Goal: Task Accomplishment & Management: Manage account settings

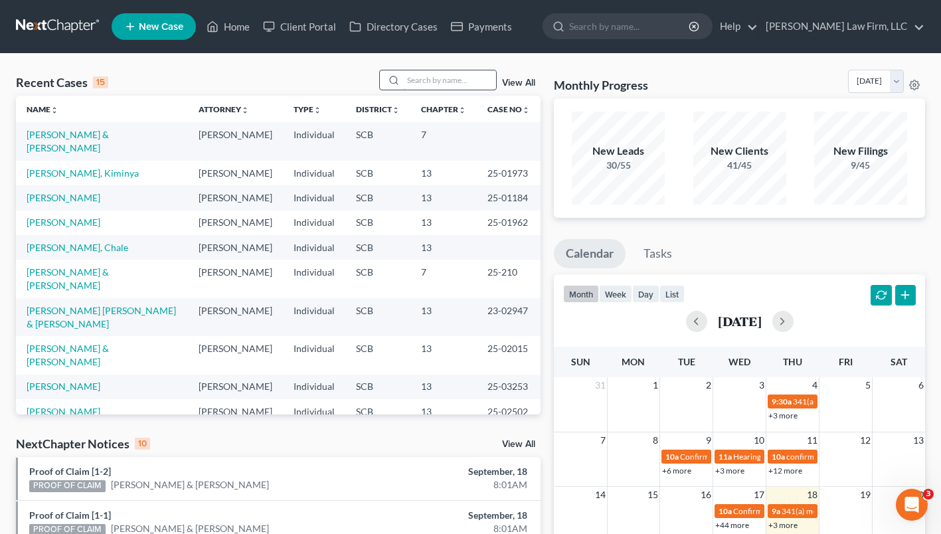
click at [440, 76] on input "search" at bounding box center [449, 79] width 93 height 19
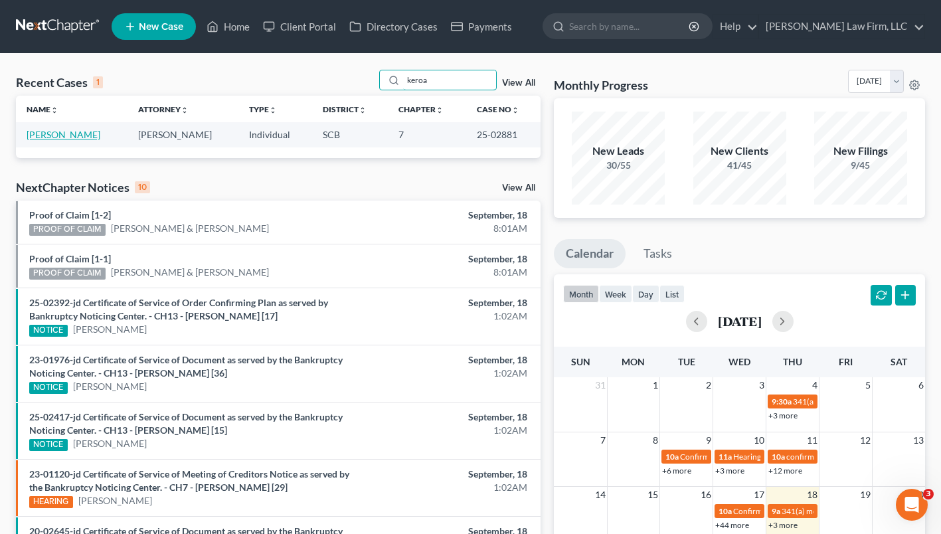
type input "keroa"
click at [67, 138] on link "[PERSON_NAME]" at bounding box center [64, 134] width 74 height 11
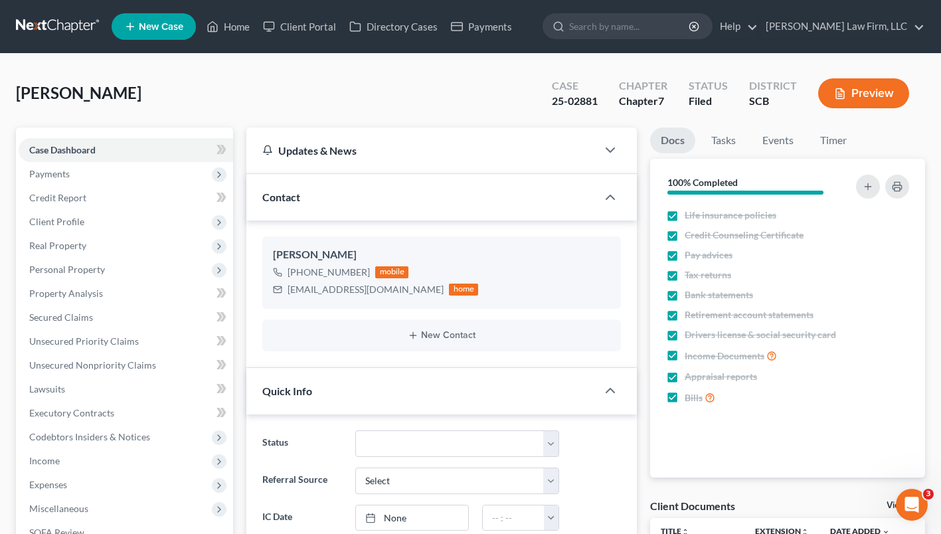
select select "1"
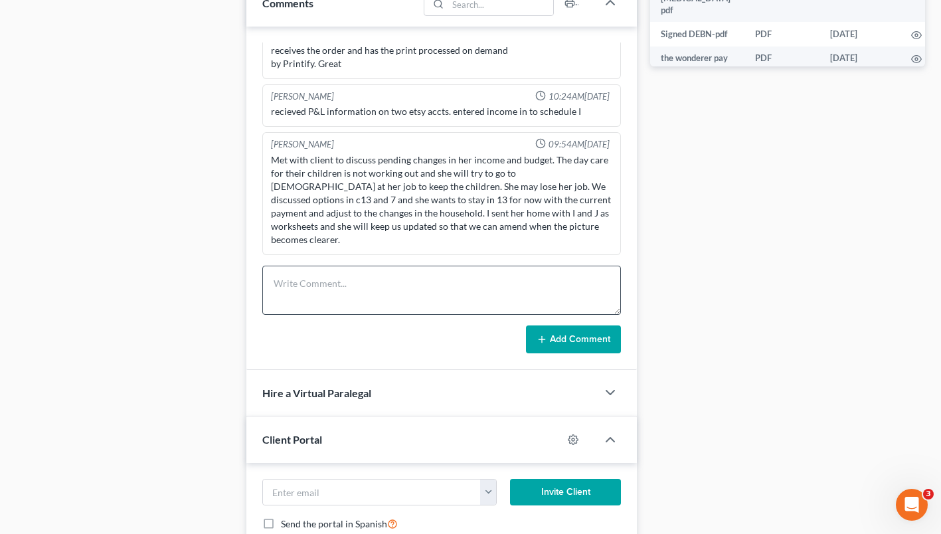
scroll to position [719, 0]
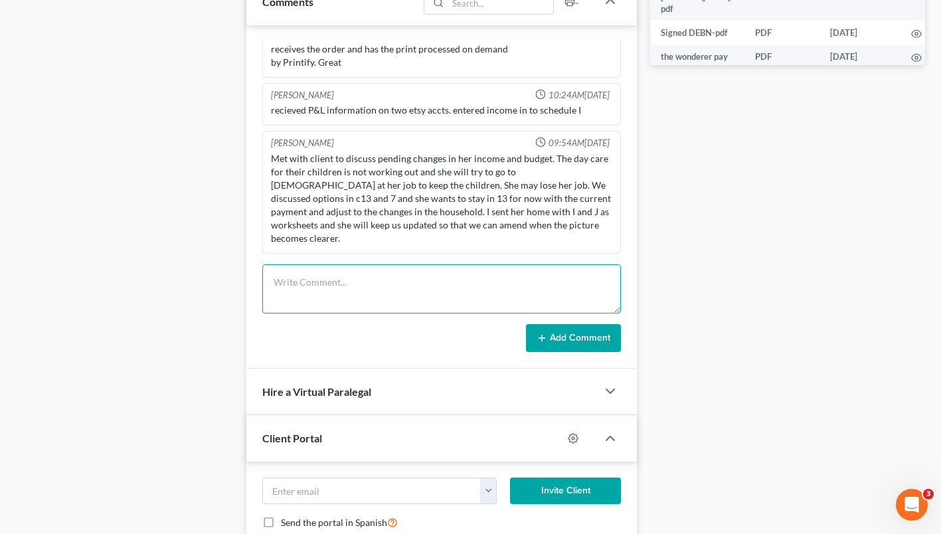
click at [347, 300] on textarea at bounding box center [441, 288] width 359 height 49
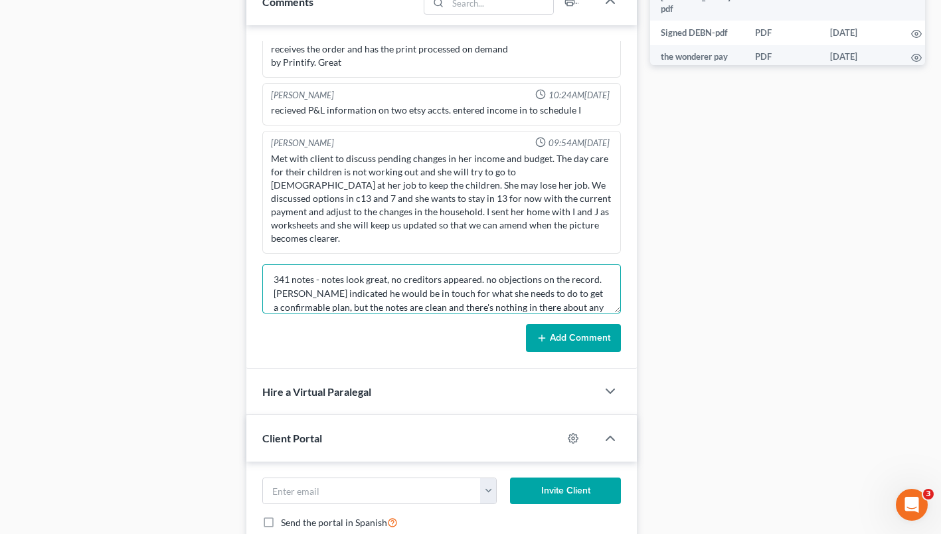
scroll to position [17, 0]
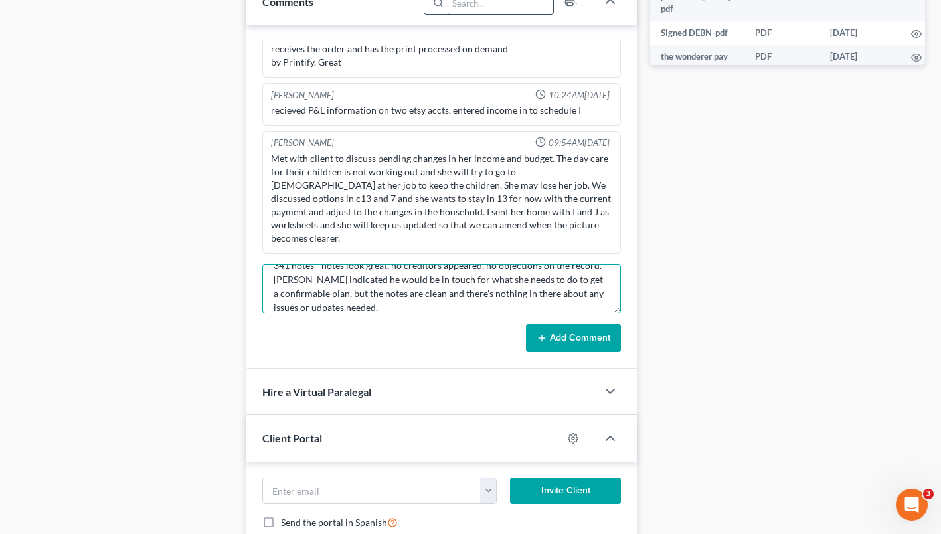
type textarea "341 notes - notes look great, no creditors appeared. no objections on the recor…"
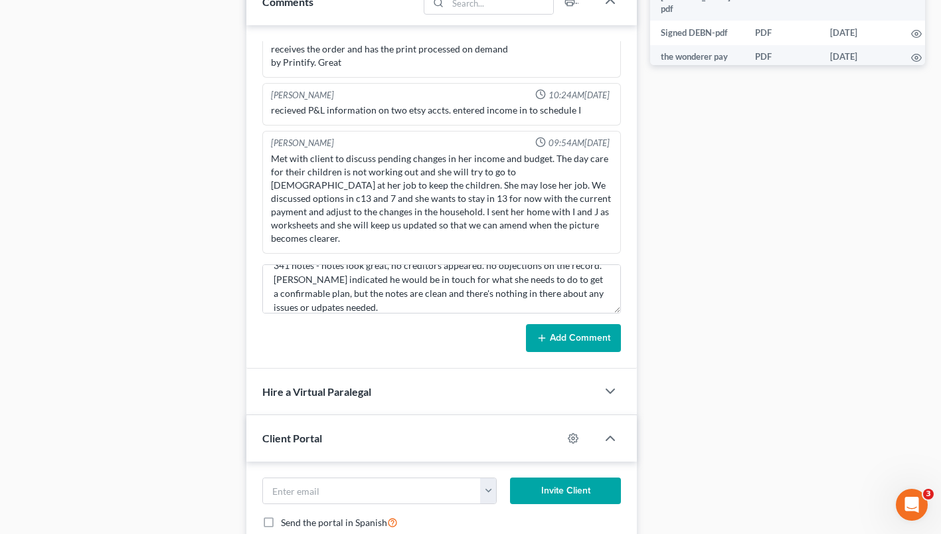
click at [551, 339] on button "Add Comment" at bounding box center [573, 338] width 95 height 28
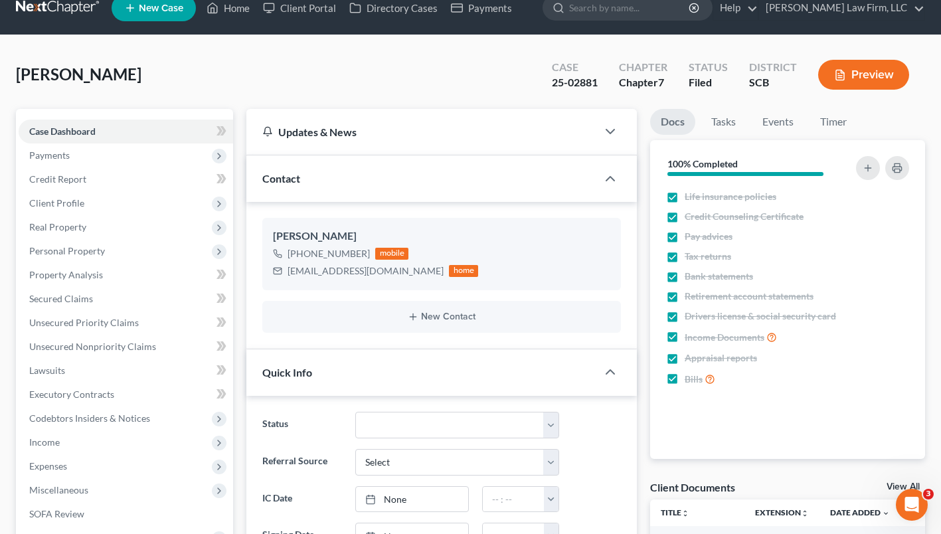
scroll to position [0, 0]
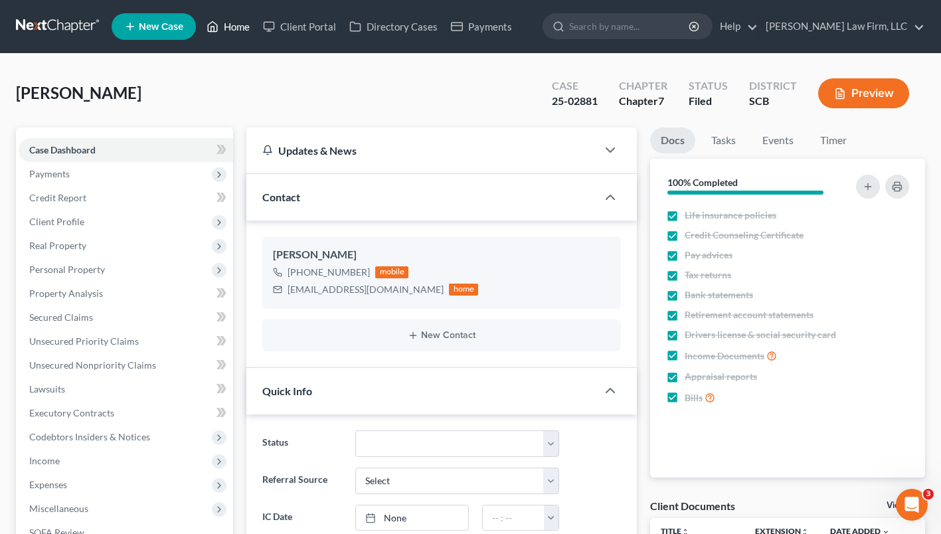
click at [231, 32] on link "Home" at bounding box center [228, 27] width 56 height 24
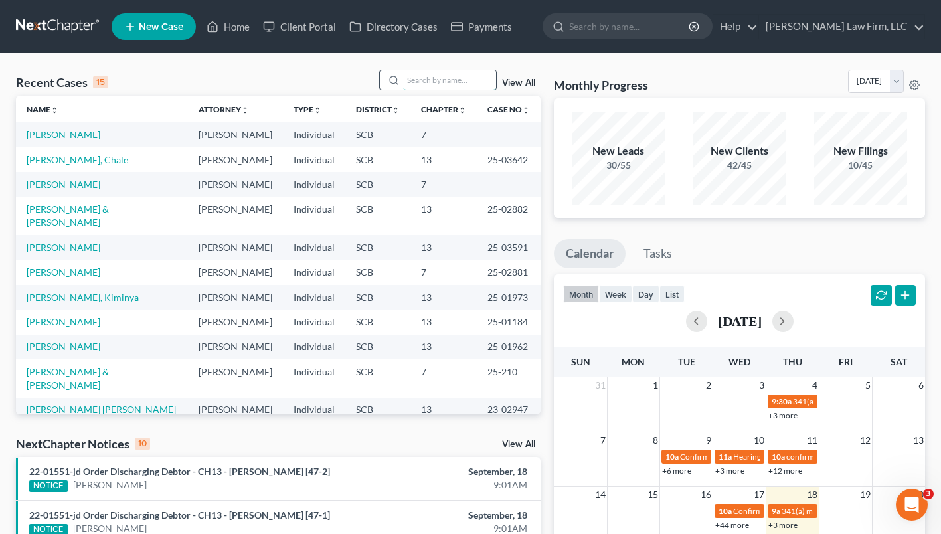
click at [433, 84] on input "search" at bounding box center [449, 79] width 93 height 19
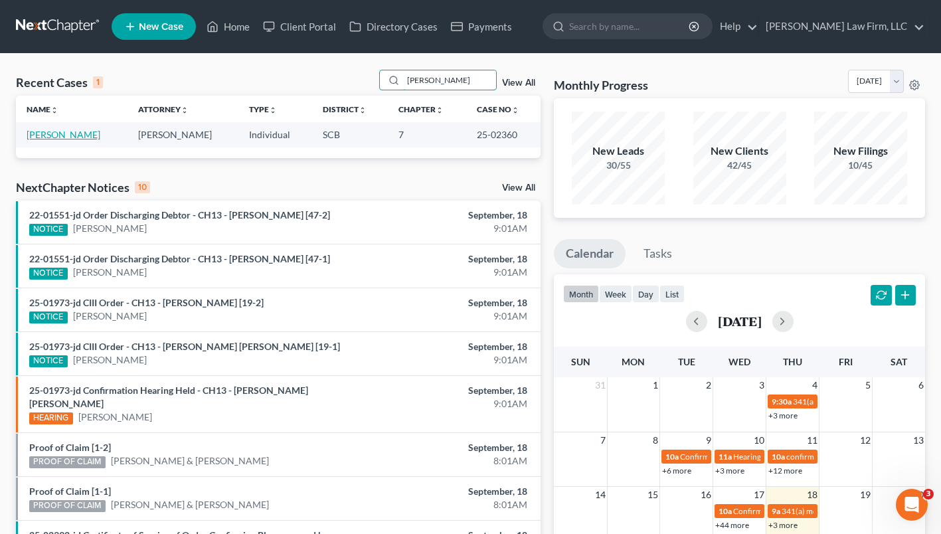
type input "brannies"
click at [52, 132] on link "Brannies, Elizabeth" at bounding box center [64, 134] width 74 height 11
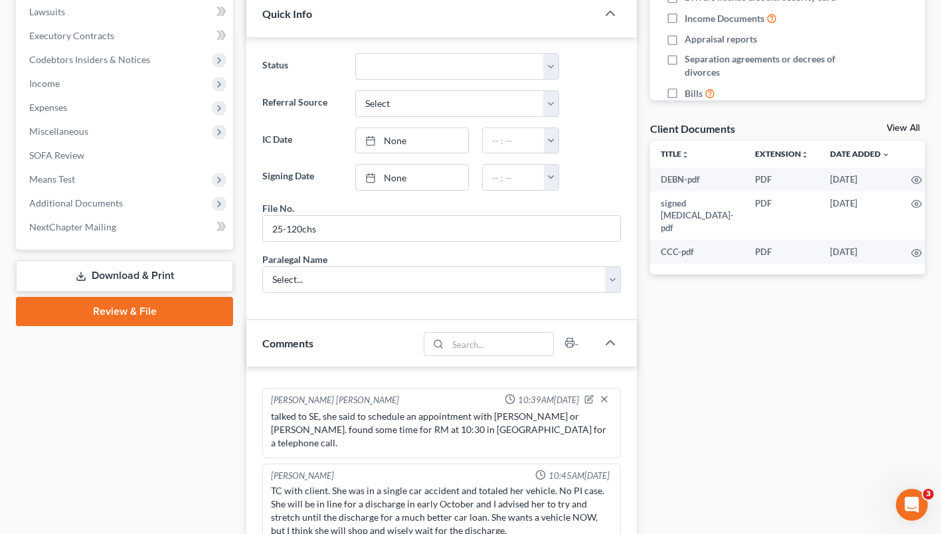
scroll to position [647, 0]
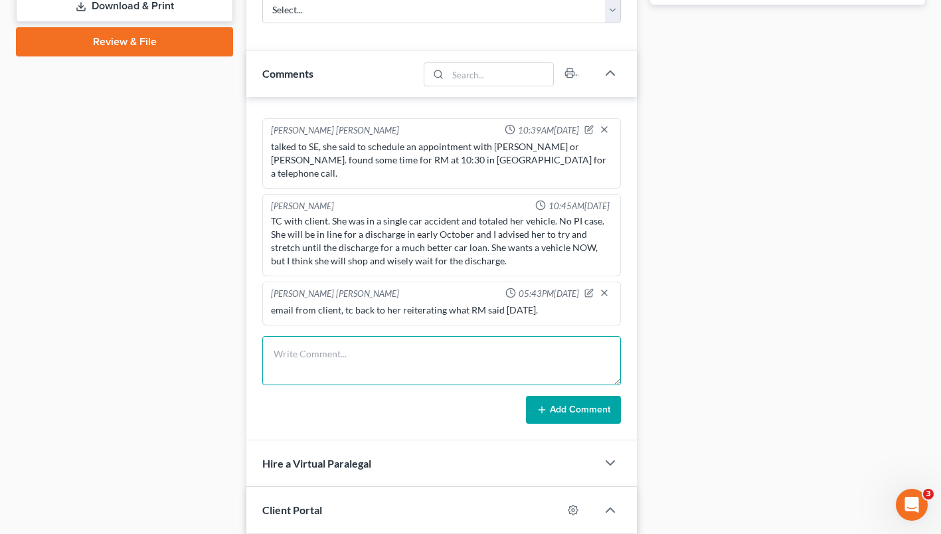
click at [344, 359] on textarea at bounding box center [441, 360] width 359 height 49
paste textarea "3125 N Buffalo Dr #1068 Las Vegas, NV 89128"
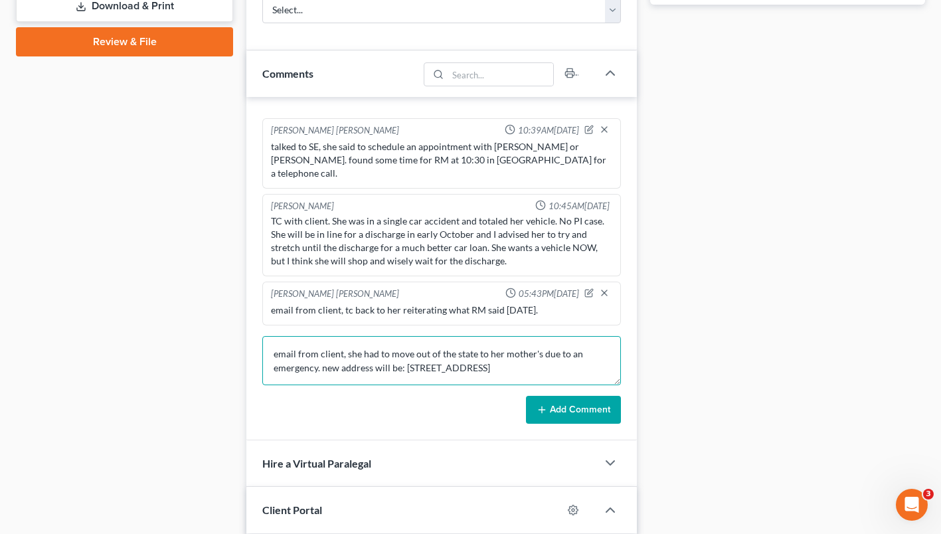
scroll to position [3, 0]
type textarea "email from client, she had to move out of the state to her mother's house due t…"
click at [580, 410] on button "Add Comment" at bounding box center [573, 410] width 95 height 28
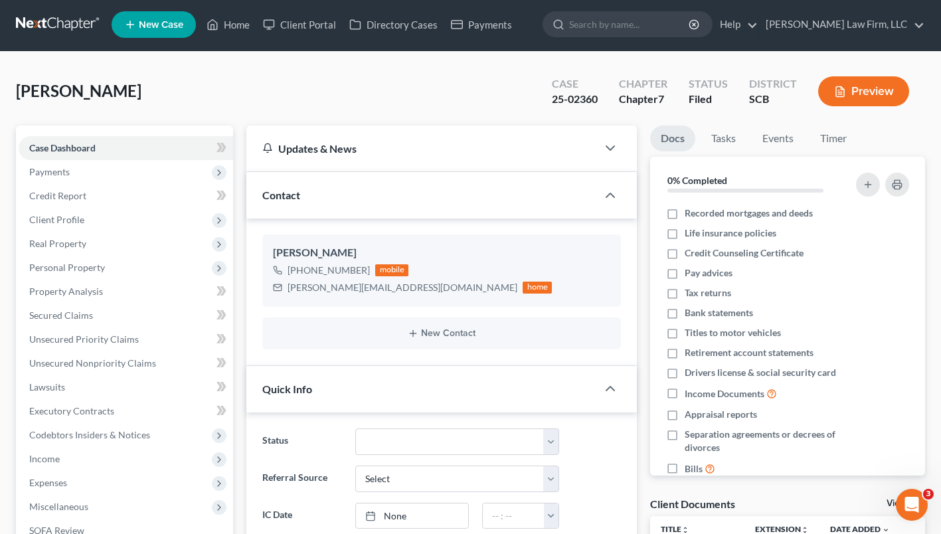
scroll to position [0, 0]
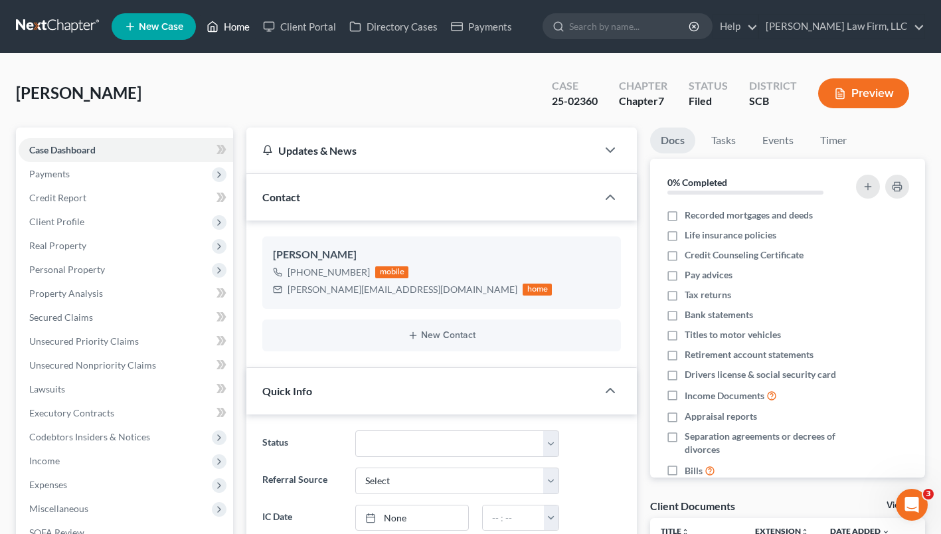
click at [240, 32] on link "Home" at bounding box center [228, 27] width 56 height 24
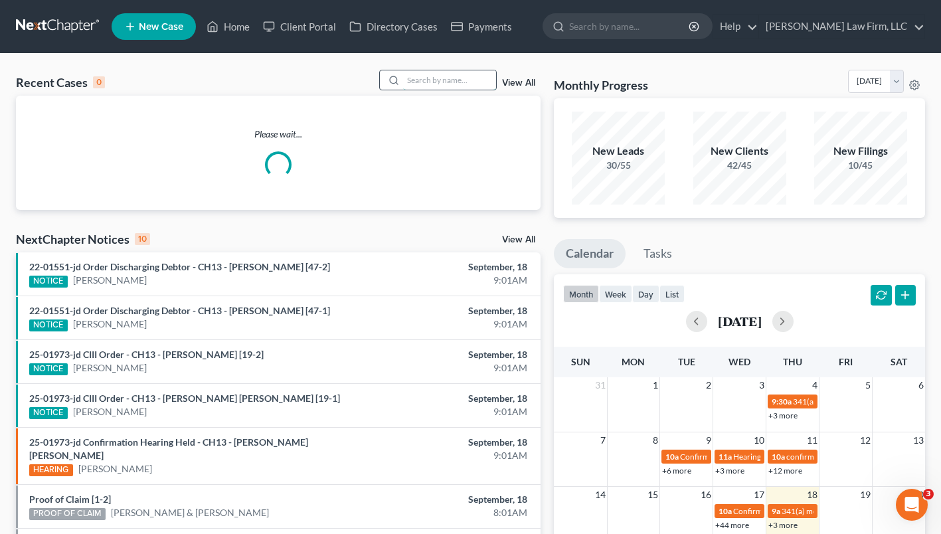
click at [425, 85] on input "search" at bounding box center [449, 79] width 93 height 19
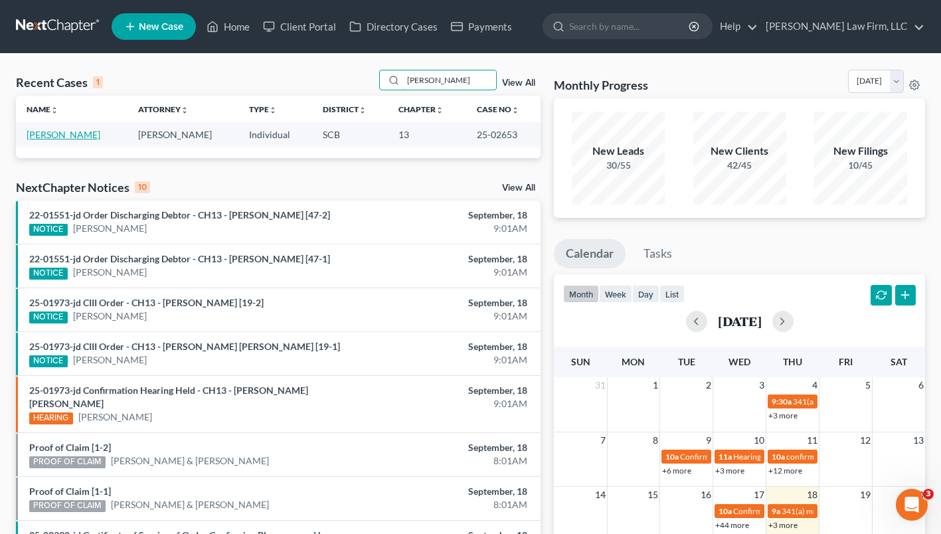
type input "erica porter"
click at [42, 137] on link "[PERSON_NAME]" at bounding box center [64, 134] width 74 height 11
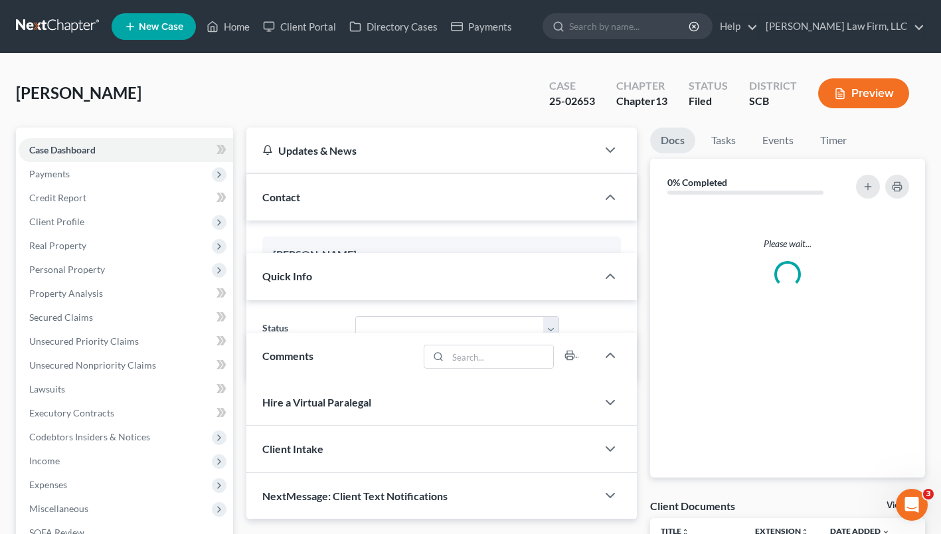
select select "1"
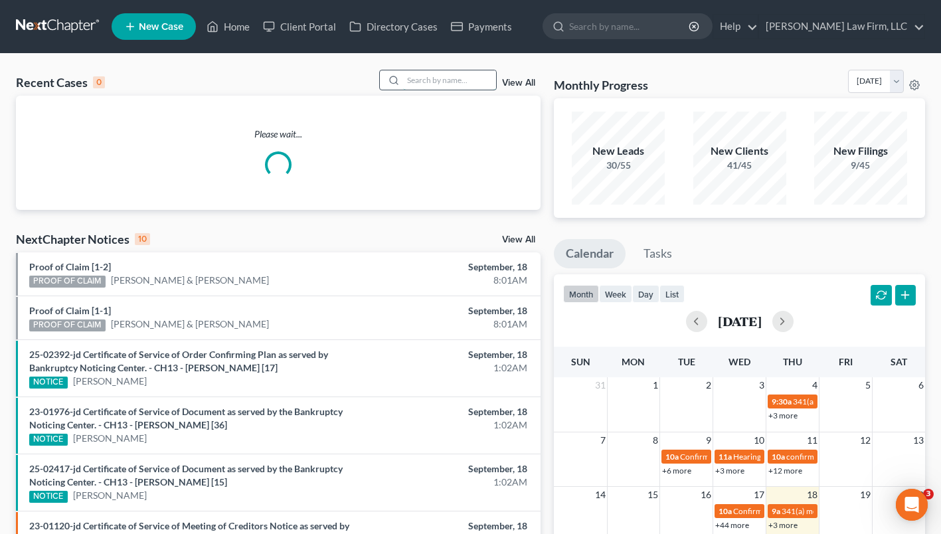
click at [459, 78] on input "search" at bounding box center [449, 79] width 93 height 19
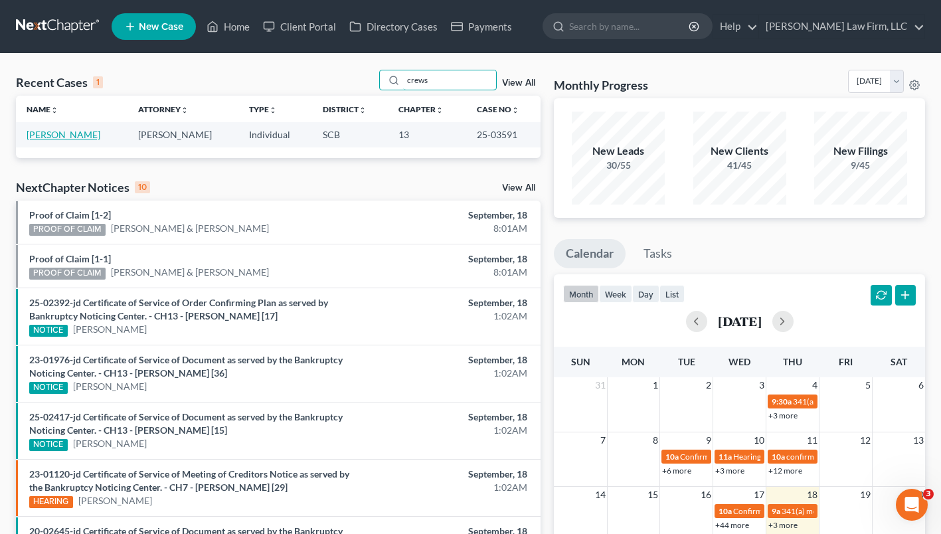
type input "crews"
click at [66, 134] on link "[PERSON_NAME]" at bounding box center [64, 134] width 74 height 11
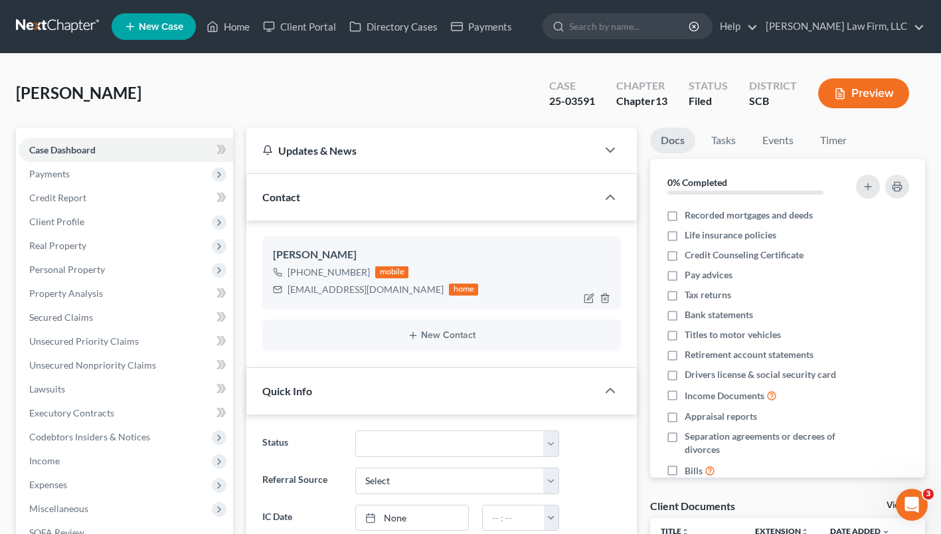
scroll to position [93, 0]
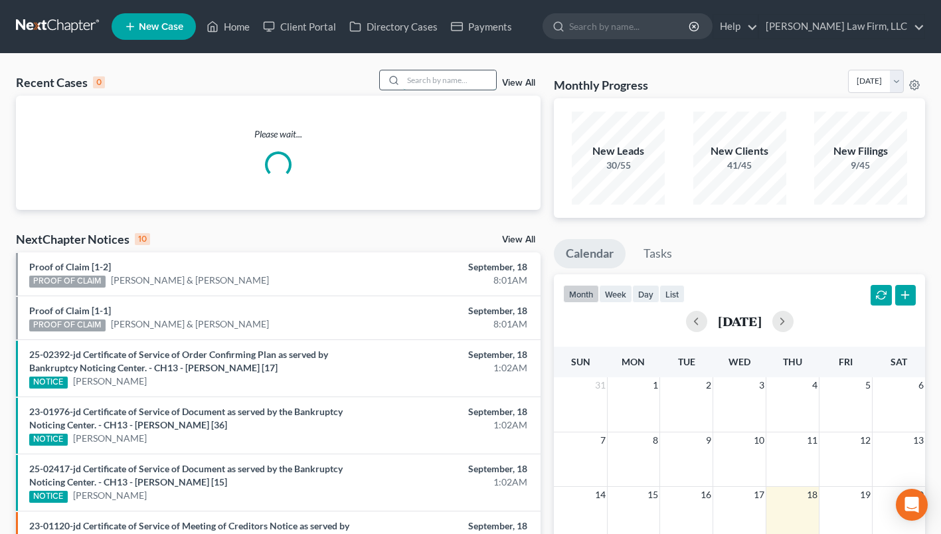
click at [442, 79] on input "search" at bounding box center [449, 79] width 93 height 19
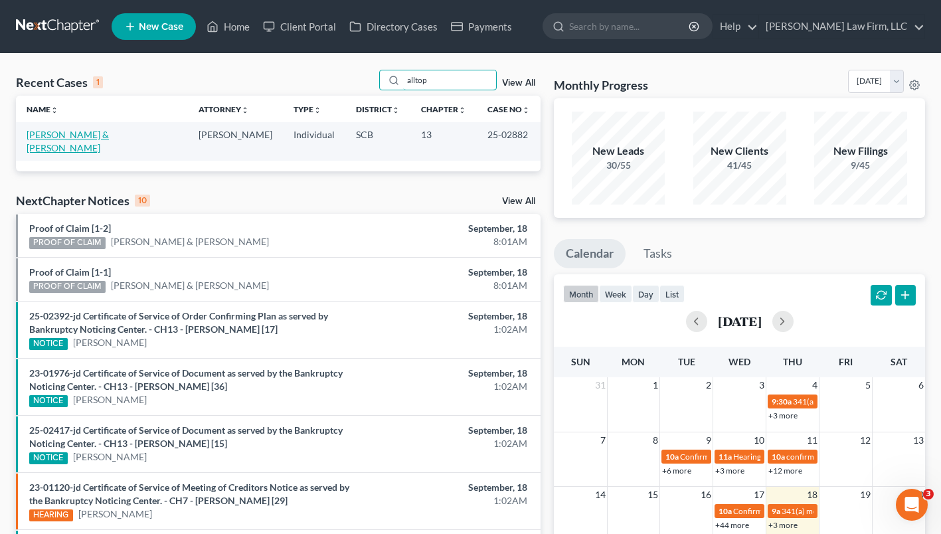
type input "alltop"
click at [92, 131] on link "[PERSON_NAME] & [PERSON_NAME]" at bounding box center [68, 141] width 82 height 25
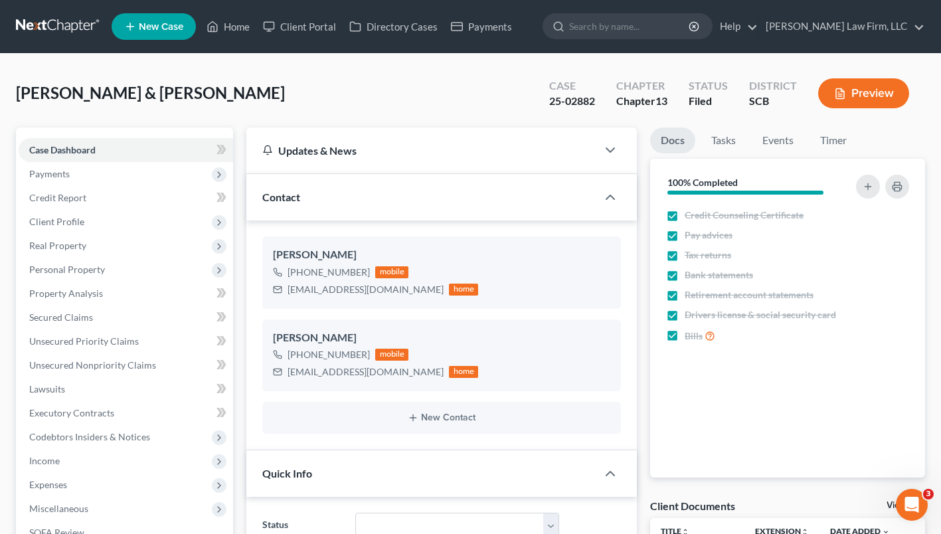
select select "1"
click at [483, 358] on div "+1 (843) 804-0818 mobile mckalltop@gmail.com home" at bounding box center [441, 363] width 337 height 35
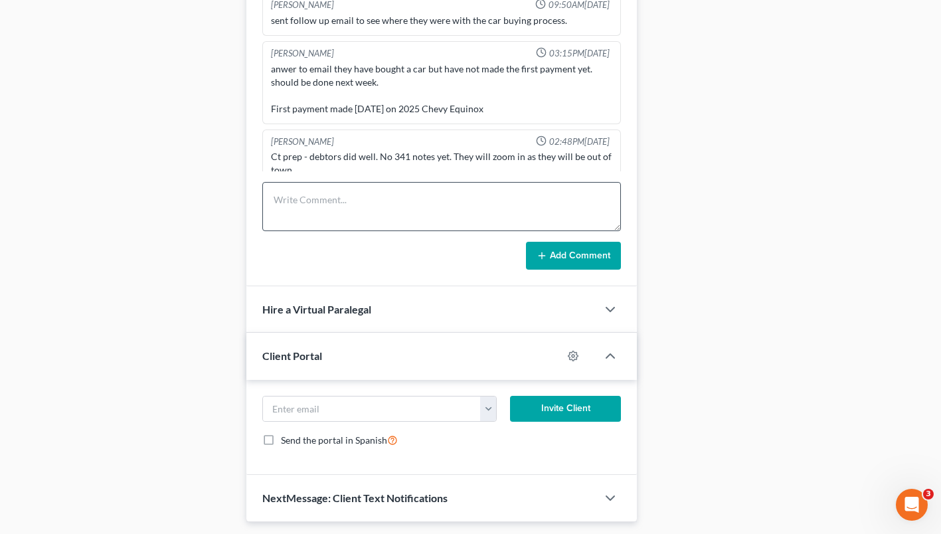
scroll to position [893, 0]
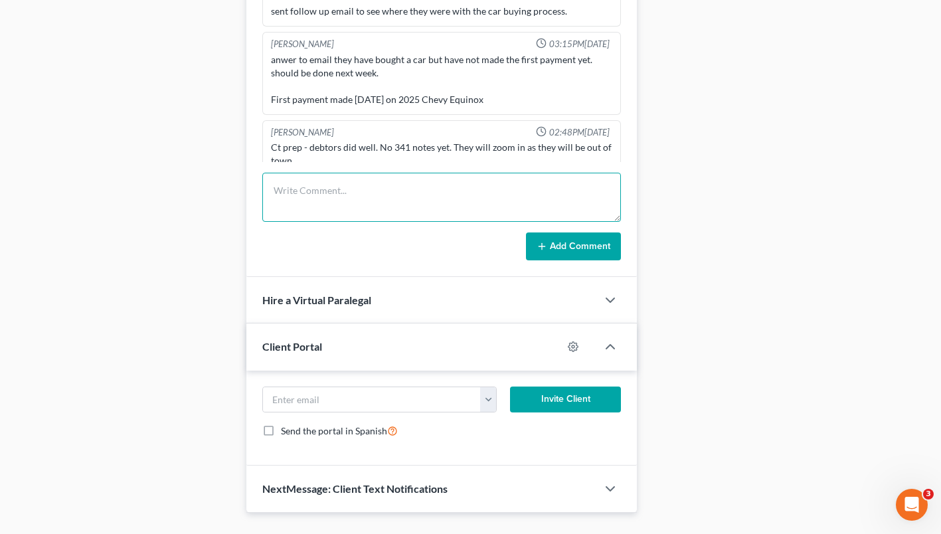
click at [438, 195] on textarea at bounding box center [441, 197] width 359 height 49
click at [294, 189] on textarea "341 - plan will need to go up a little bit, ally bank filed an objection," at bounding box center [441, 197] width 359 height 49
click at [600, 192] on textarea "341 - T indicated plan will need to go up a little bit, ally bank filed an obje…" at bounding box center [441, 197] width 359 height 49
click at [363, 191] on textarea "341 - T indicated plan will need to go up a little bit, ally bank filed an obje…" at bounding box center [441, 197] width 359 height 49
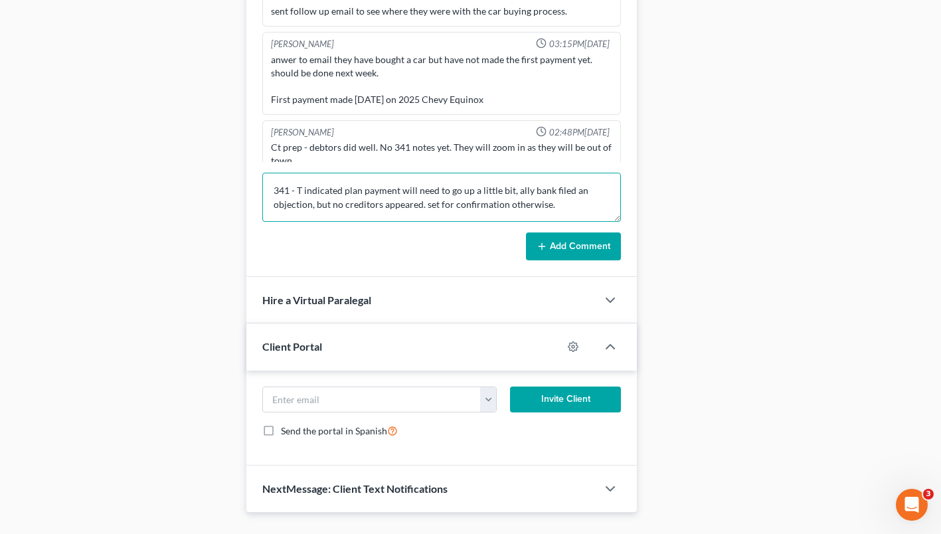
click at [420, 204] on textarea "341 - T indicated plan payment will need to go up a little bit, ally bank filed…" at bounding box center [441, 197] width 359 height 49
click at [599, 205] on textarea "341 - T indicated plan payment will need to go up a little bit, ally bank filed…" at bounding box center [441, 197] width 359 height 49
click at [510, 188] on textarea "341 - T indicated plan payment will need to go up a little bit, ally bank filed…" at bounding box center [441, 197] width 359 height 49
type textarea "341 - T indicated plan payment will need to go up a little bit but did not say …"
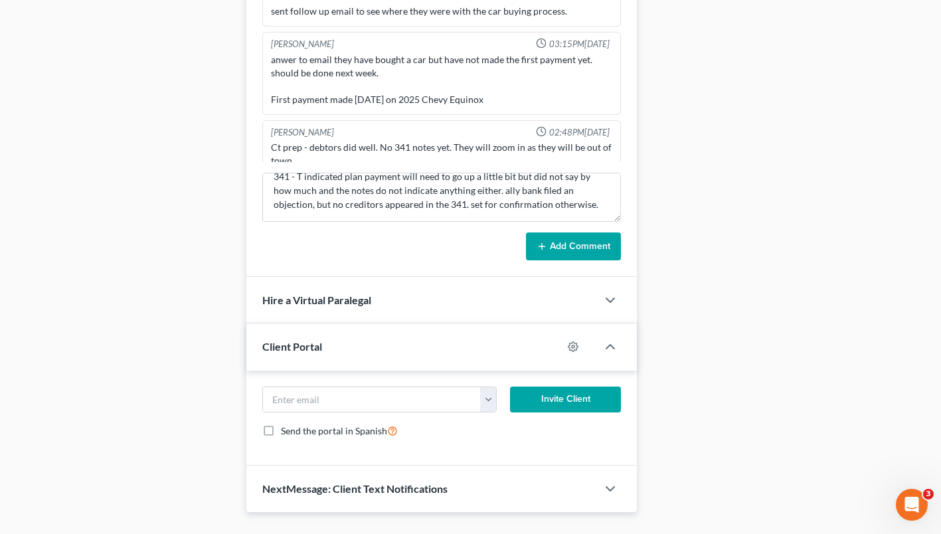
click at [572, 256] on button "Add Comment" at bounding box center [573, 246] width 95 height 28
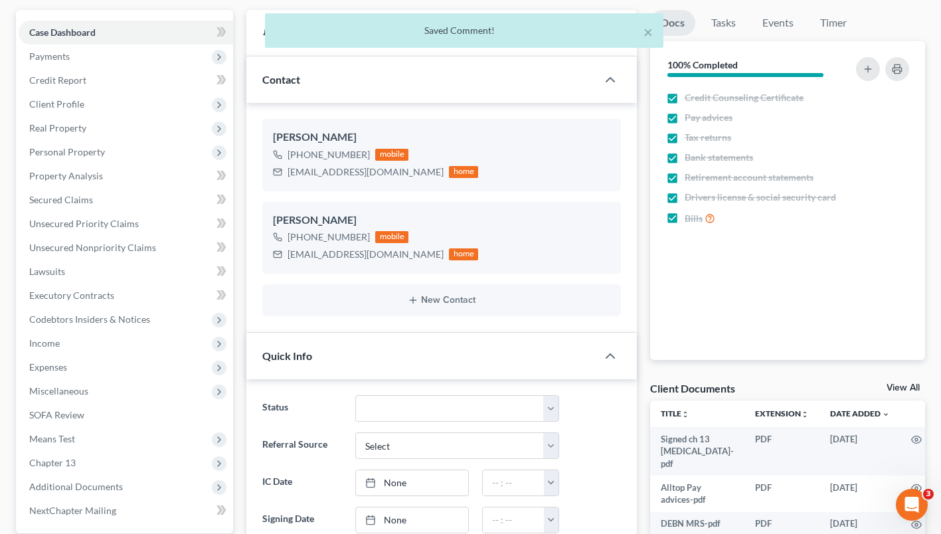
scroll to position [0, 0]
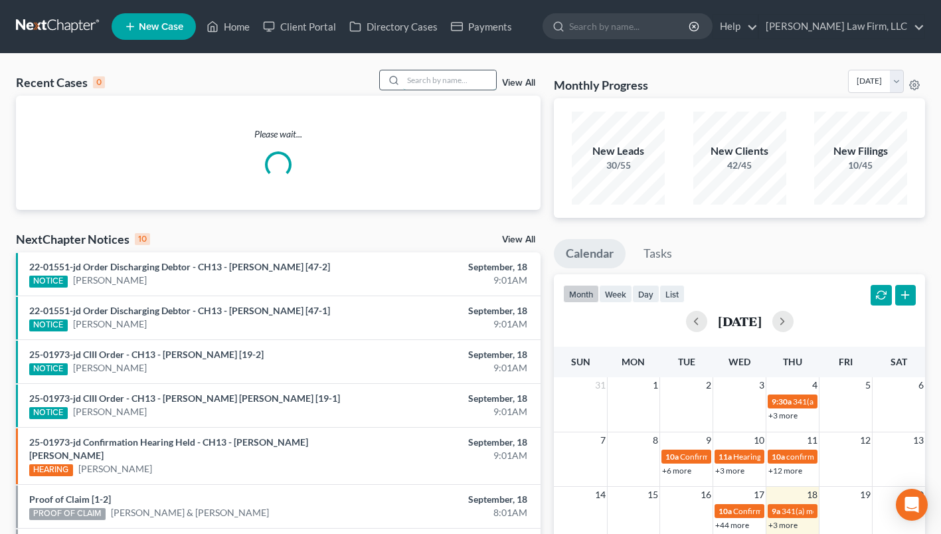
click at [426, 82] on input "search" at bounding box center [449, 79] width 93 height 19
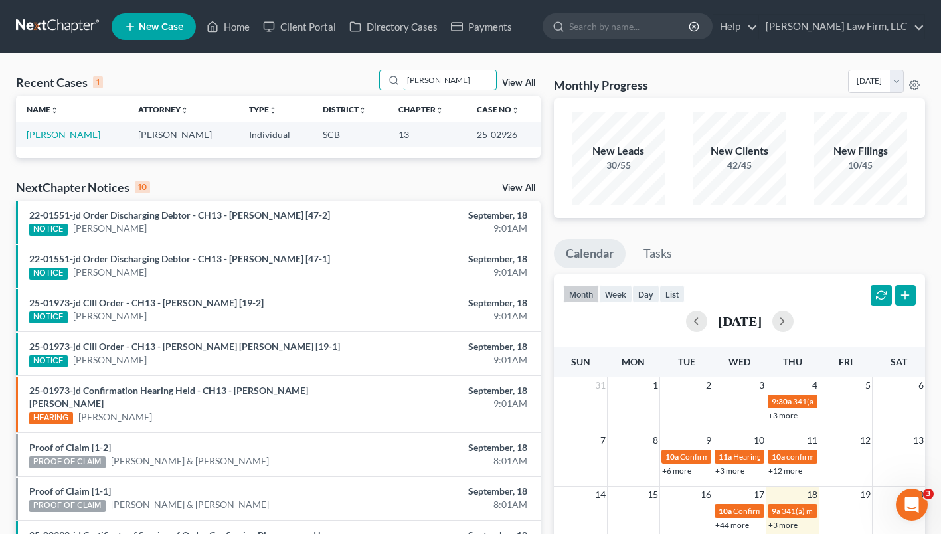
type input "steven thompson"
click at [88, 136] on link "[PERSON_NAME]" at bounding box center [64, 134] width 74 height 11
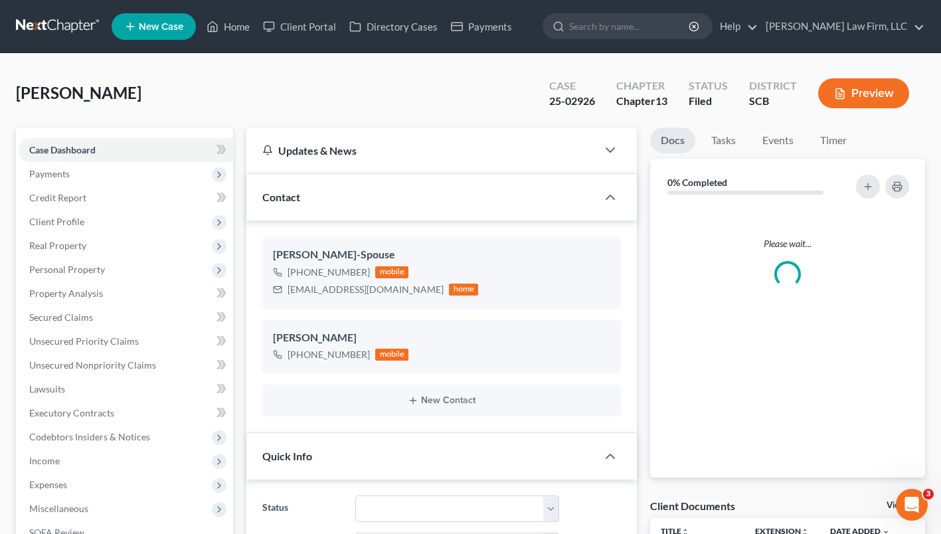
select select "0"
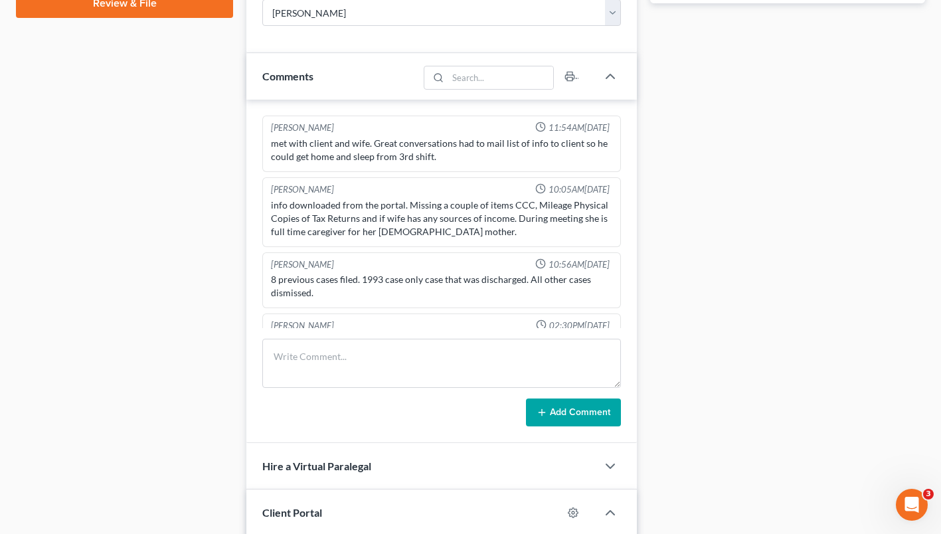
scroll to position [90, 0]
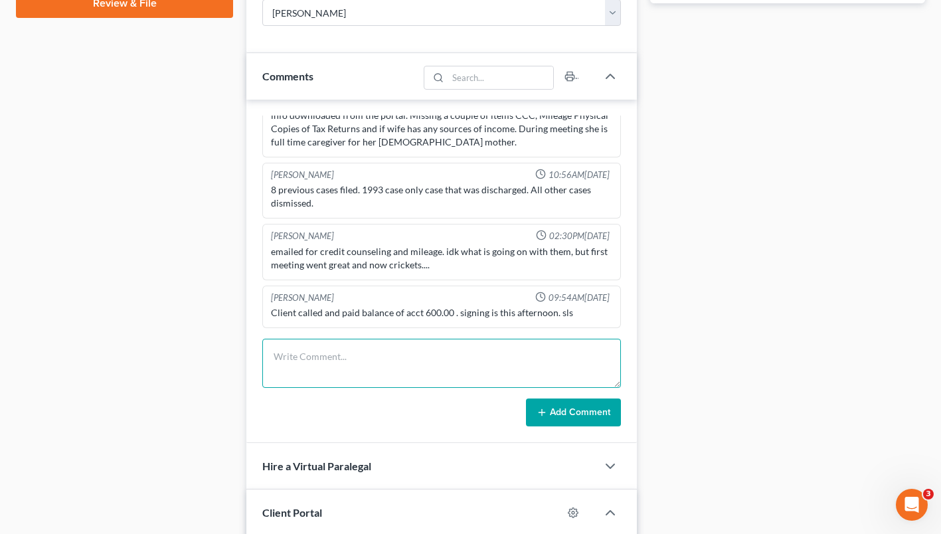
click at [374, 356] on textarea at bounding box center [441, 363] width 359 height 49
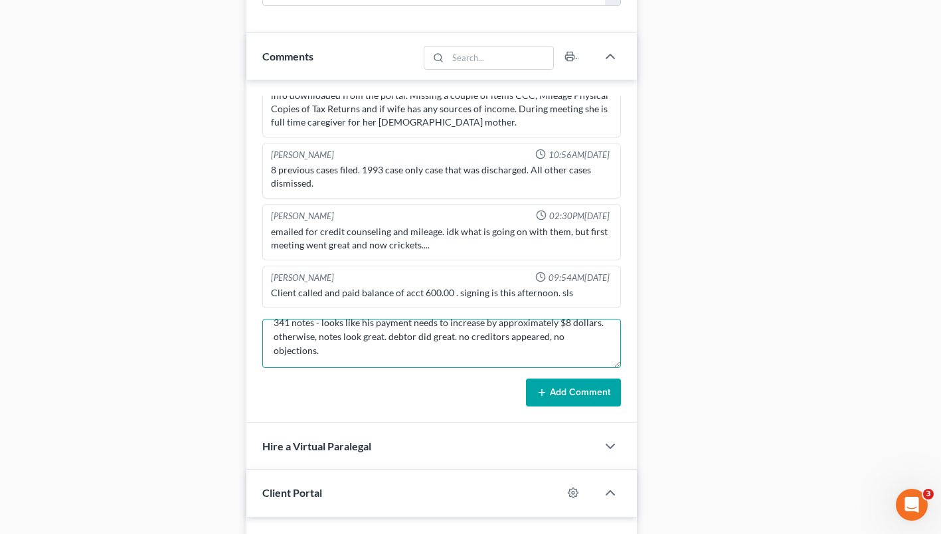
scroll to position [31, 0]
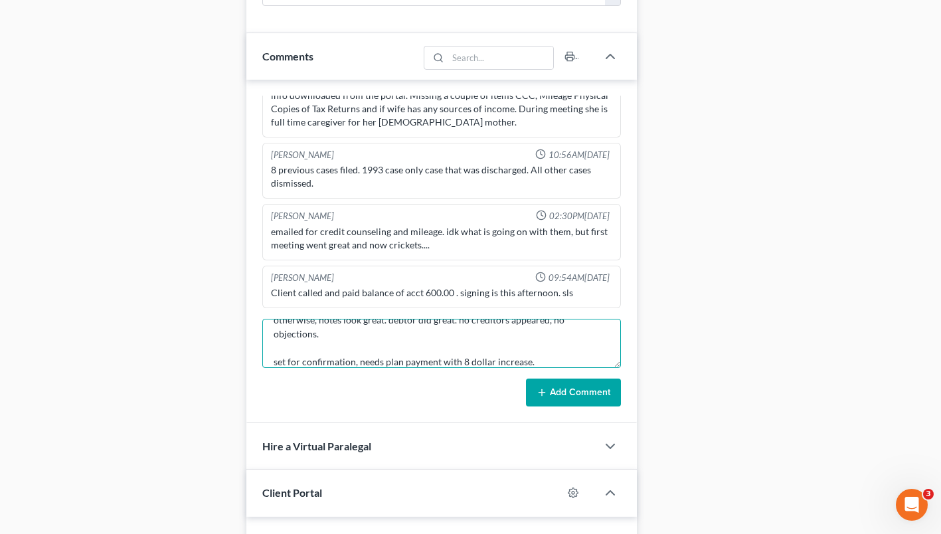
type textarea "341 notes - looks like his payment needs to increase by approximately $8 dollar…"
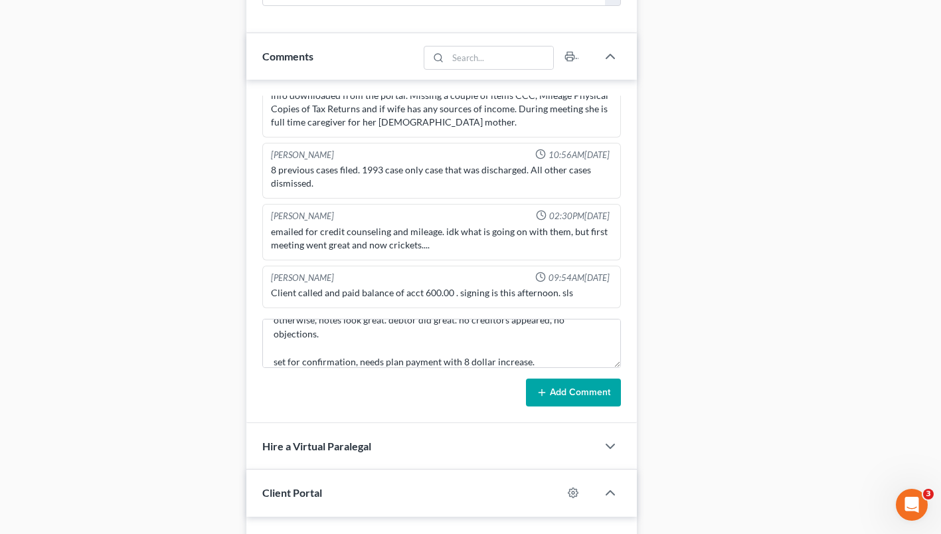
click at [581, 387] on button "Add Comment" at bounding box center [573, 393] width 95 height 28
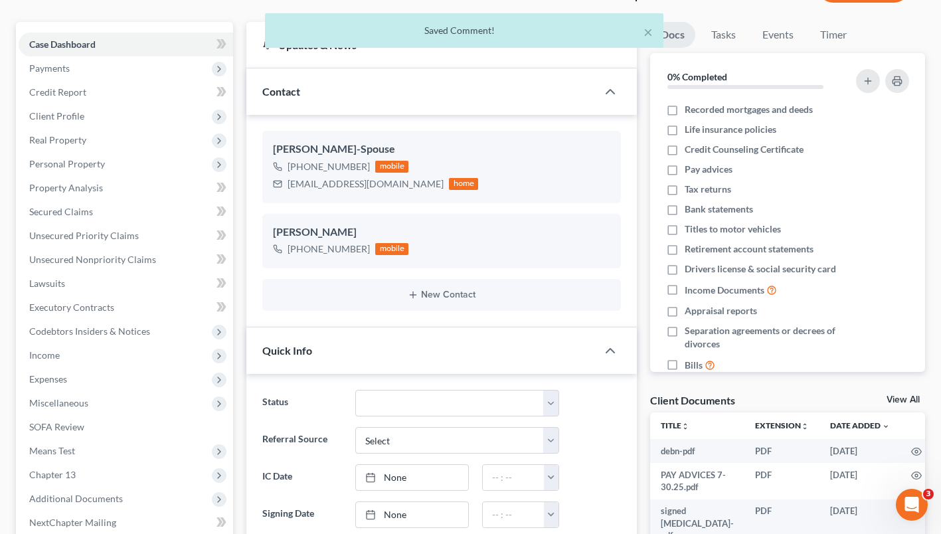
scroll to position [0, 0]
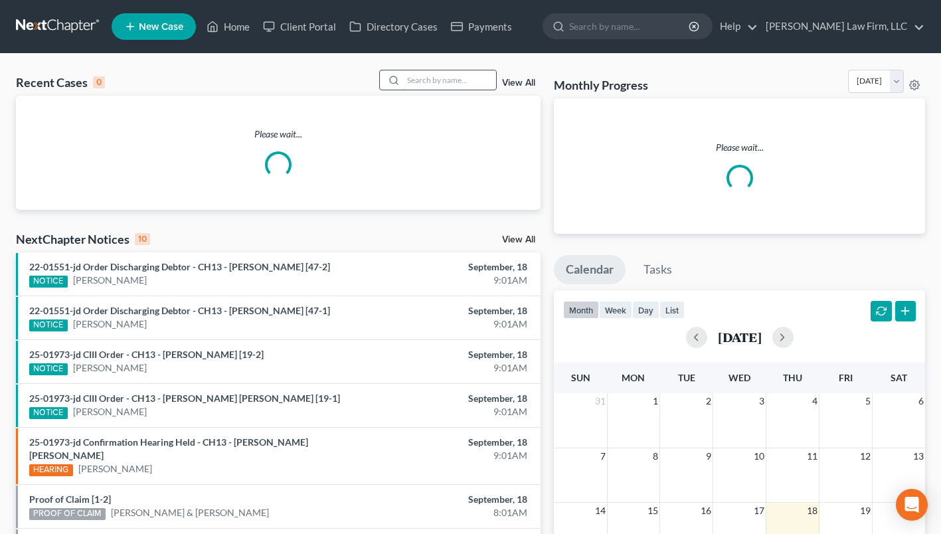
click at [465, 82] on input "search" at bounding box center [449, 79] width 93 height 19
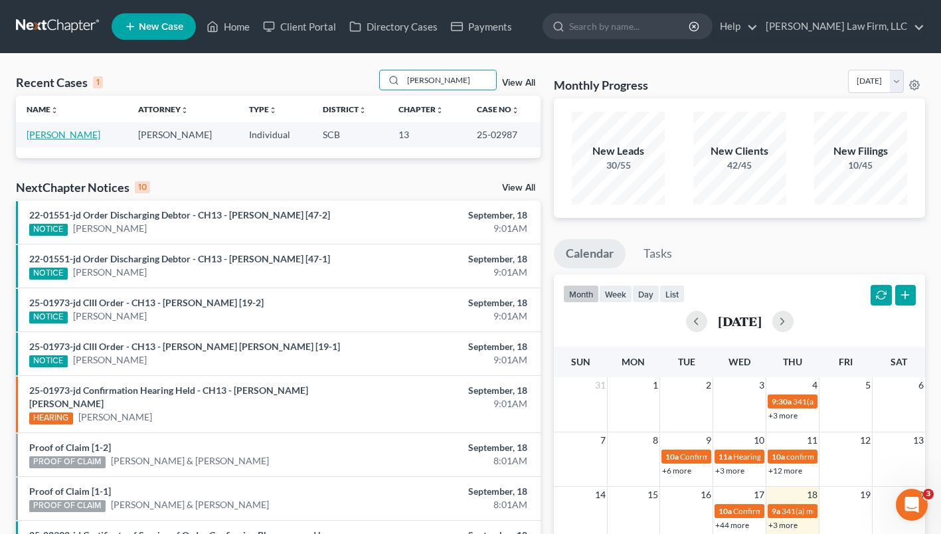
type input "stiles"
click at [39, 134] on link "Stiles, John" at bounding box center [64, 134] width 74 height 11
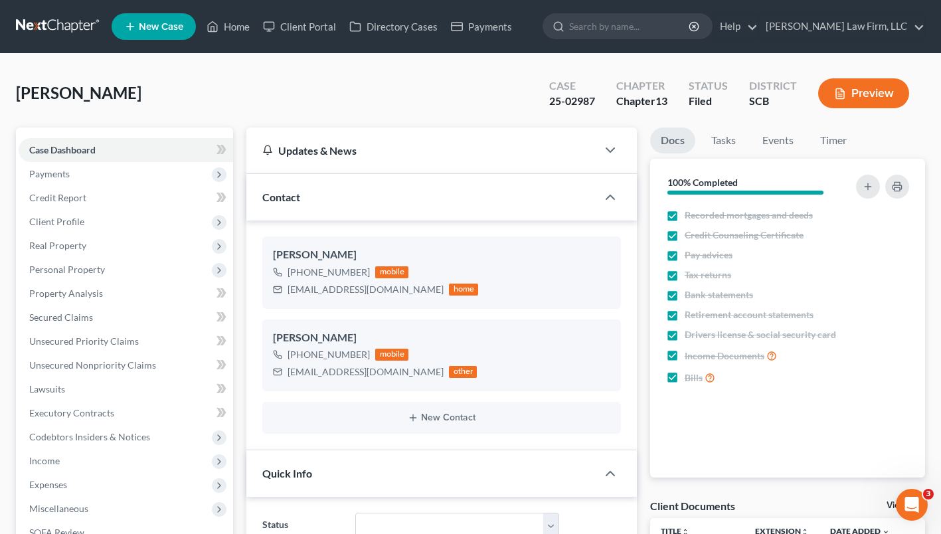
select select "1"
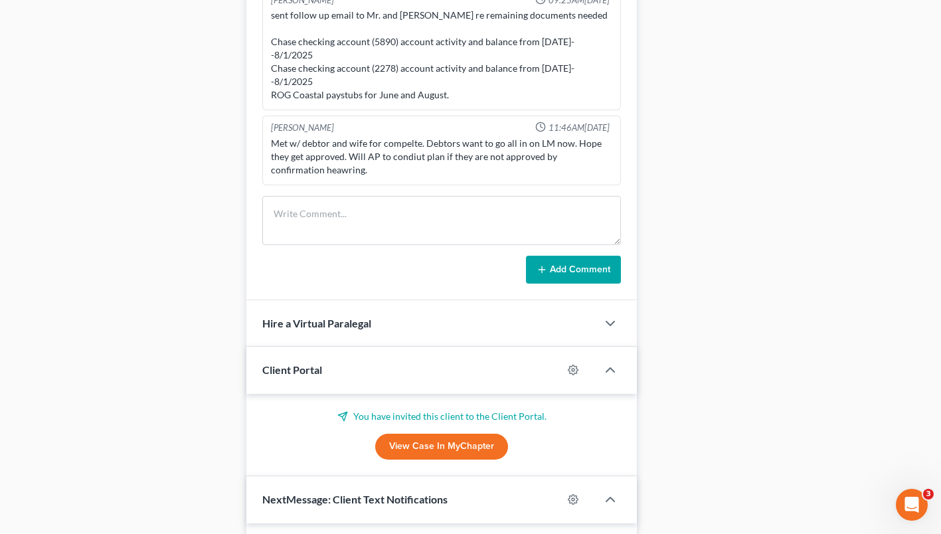
scroll to position [870, 0]
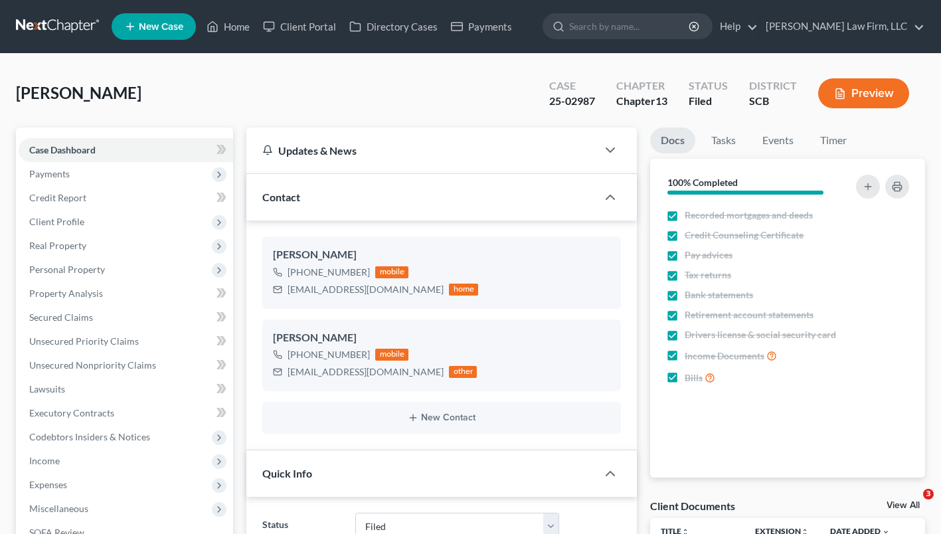
select select "2"
select select "1"
select select "0"
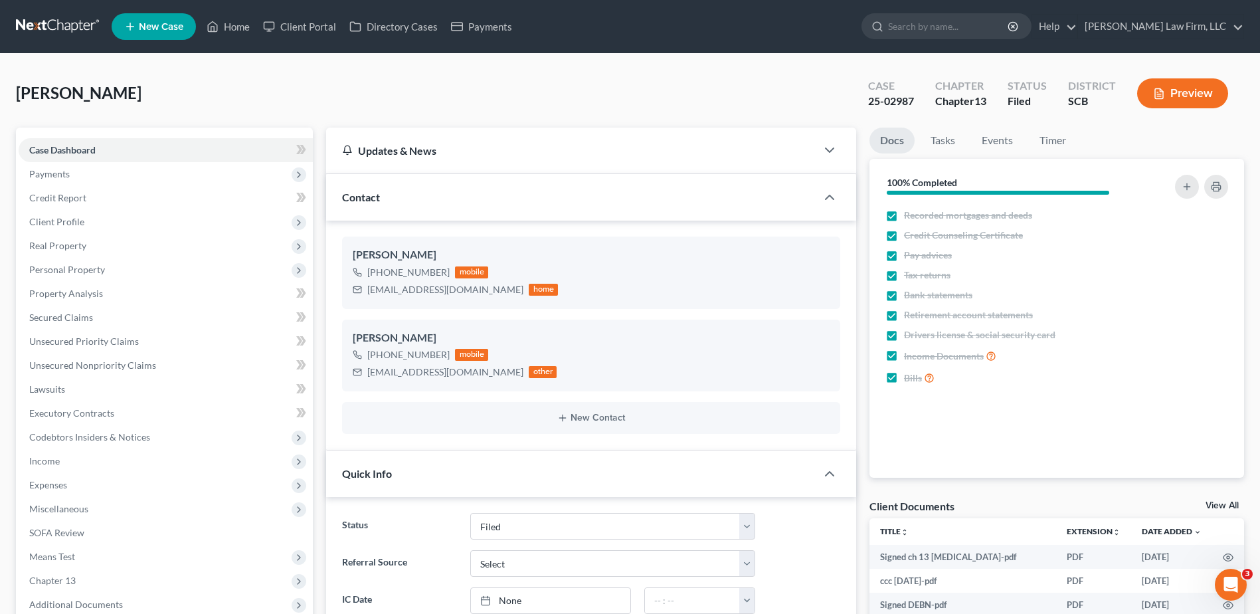
scroll to position [841, 0]
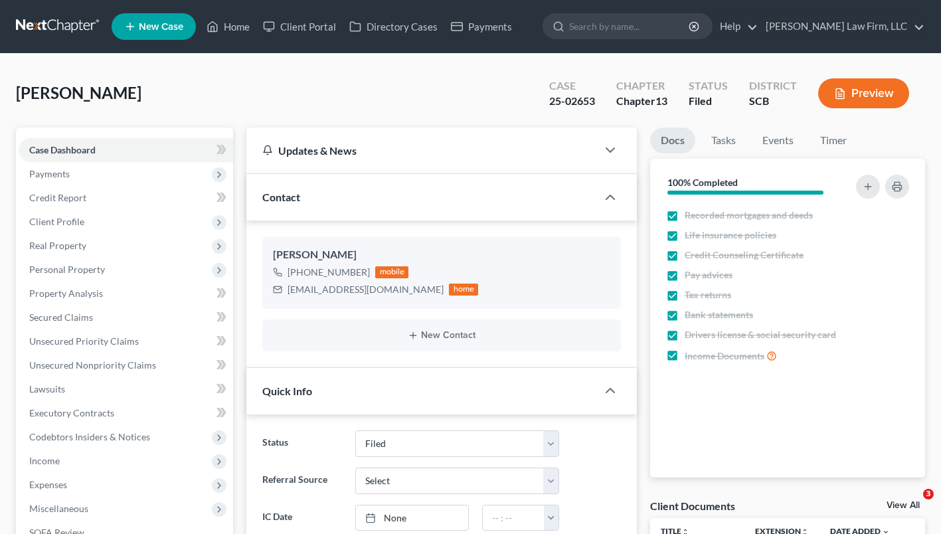
select select "2"
select select "1"
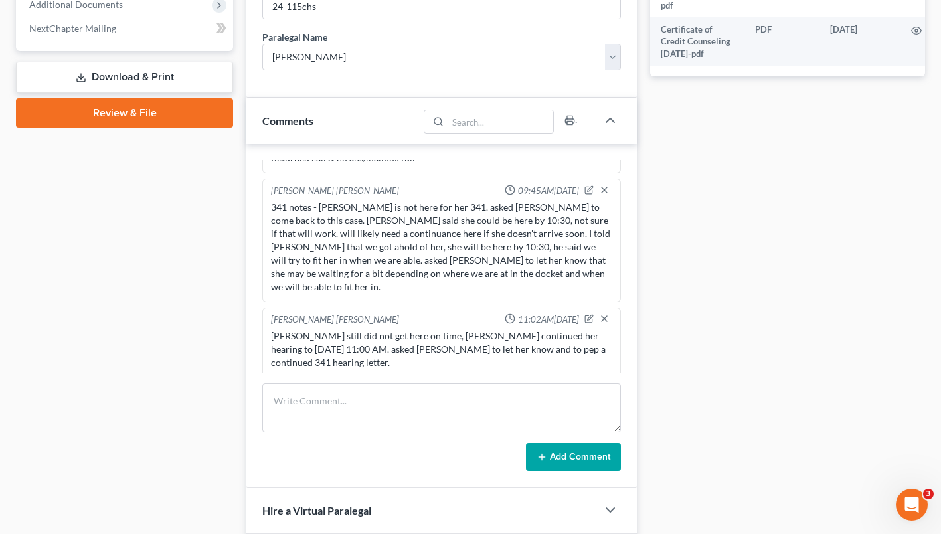
scroll to position [600, 0]
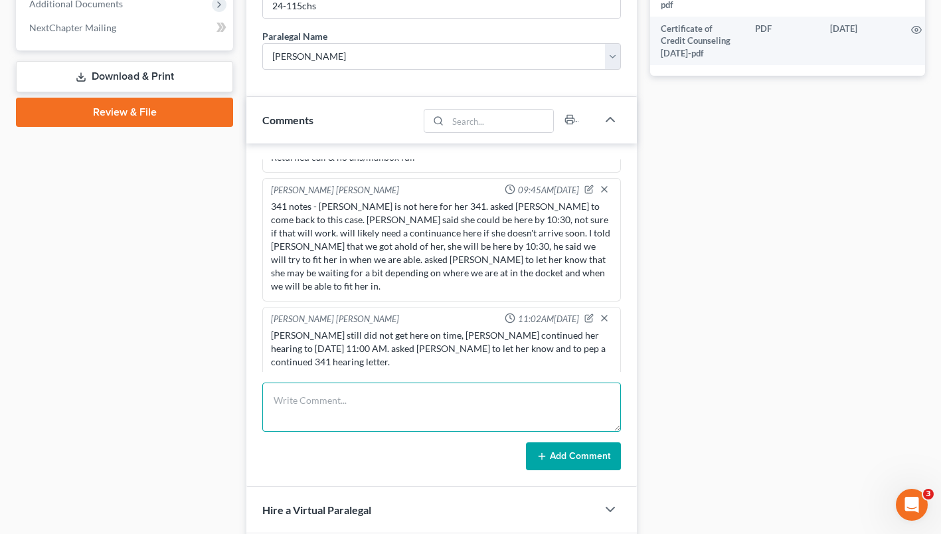
click at [437, 413] on textarea at bounding box center [441, 407] width 359 height 49
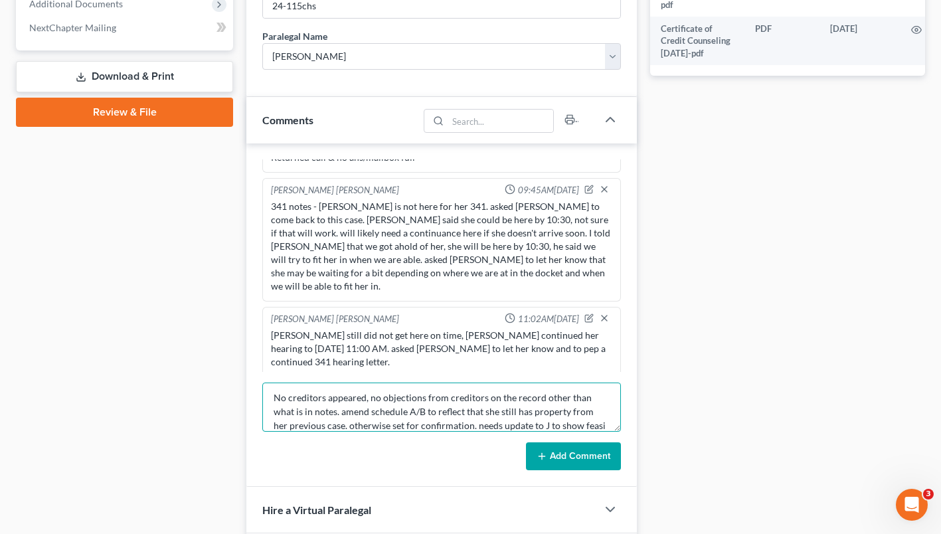
scroll to position [156, 0]
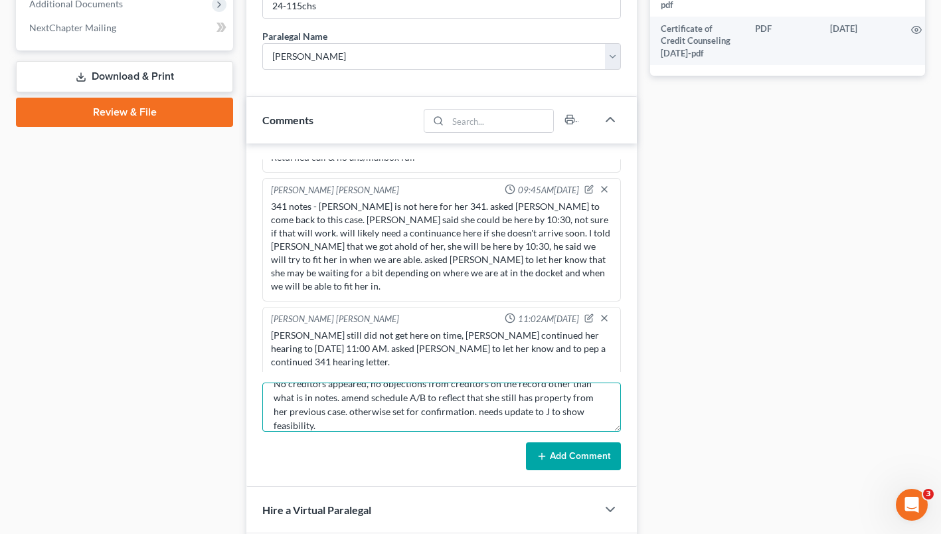
type textarea "341 notes - notes indicate that vanderbilt pre-petition arrears in POC are high…"
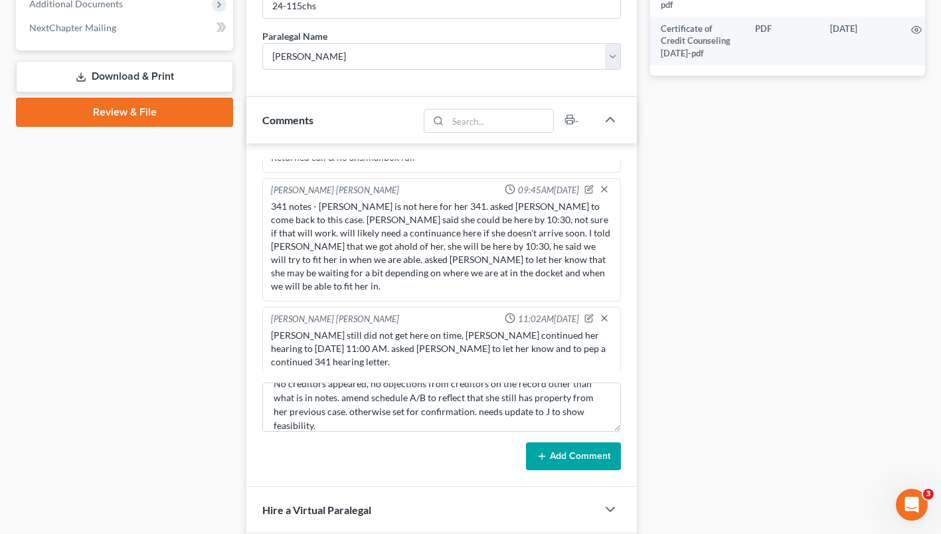
click at [584, 456] on button "Add Comment" at bounding box center [573, 456] width 95 height 28
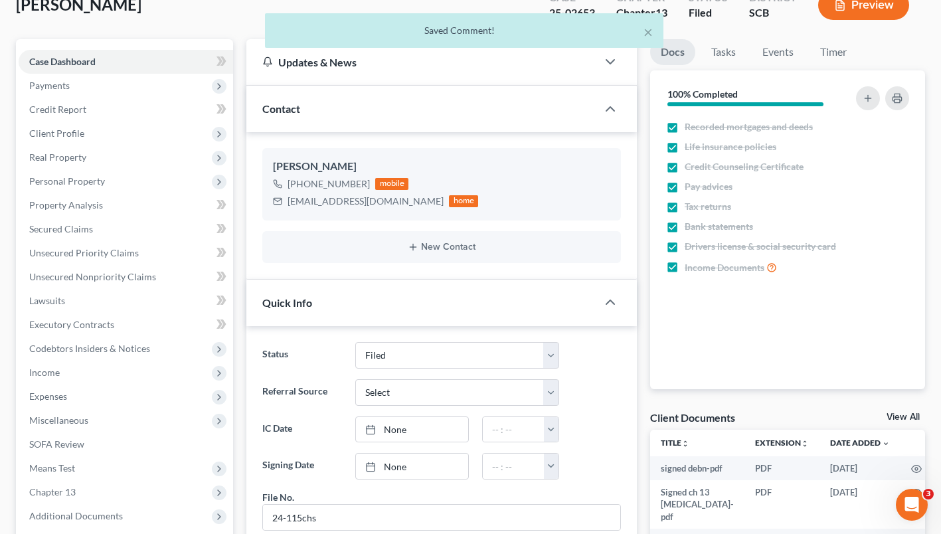
scroll to position [0, 0]
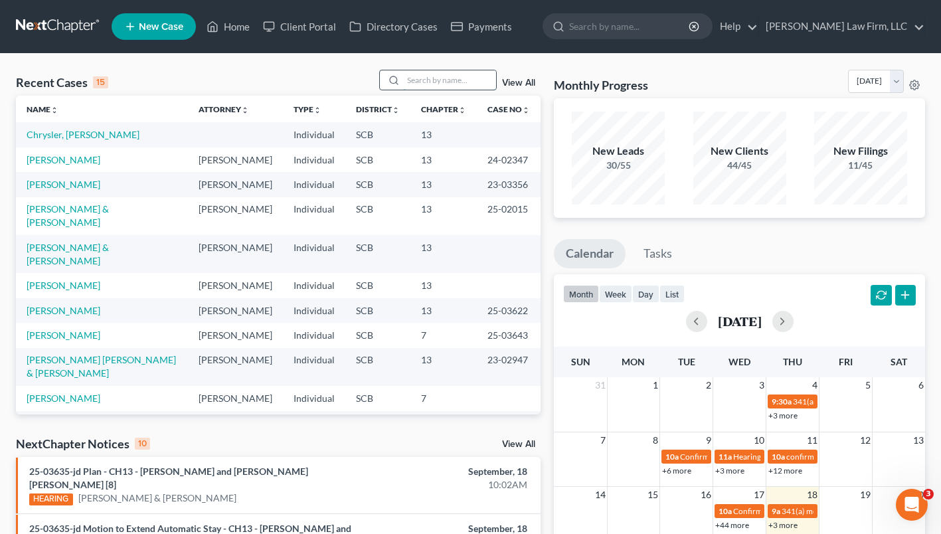
click at [458, 78] on input "search" at bounding box center [449, 79] width 93 height 19
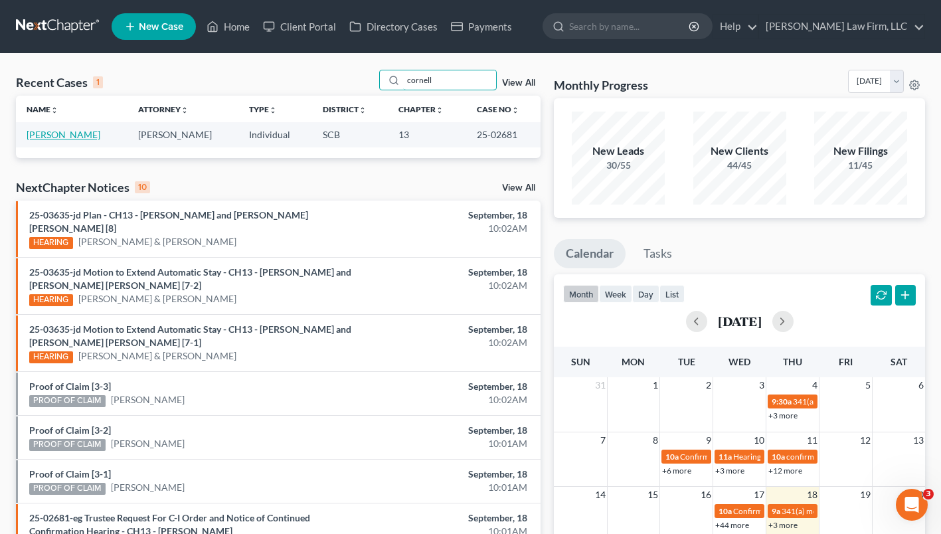
type input "cornell"
click at [75, 133] on link "[PERSON_NAME]" at bounding box center [64, 134] width 74 height 11
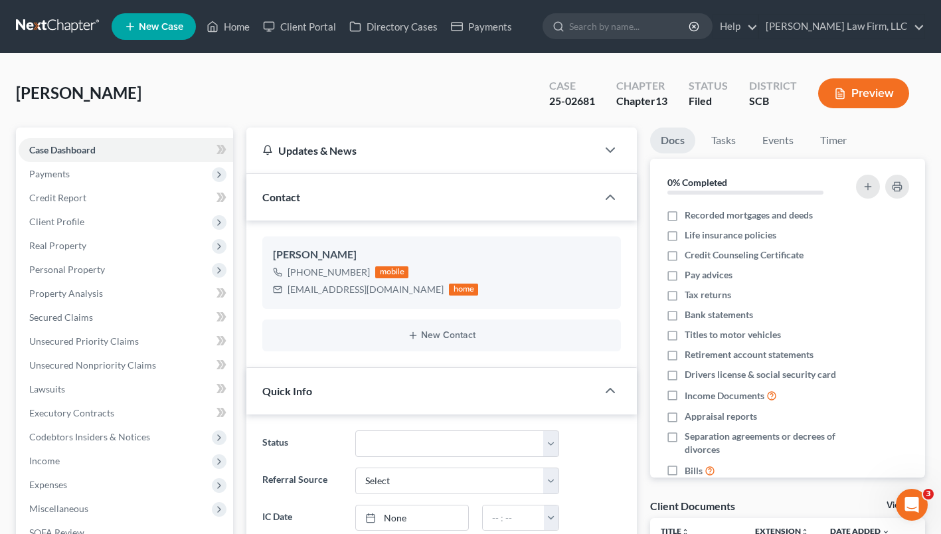
select select "0"
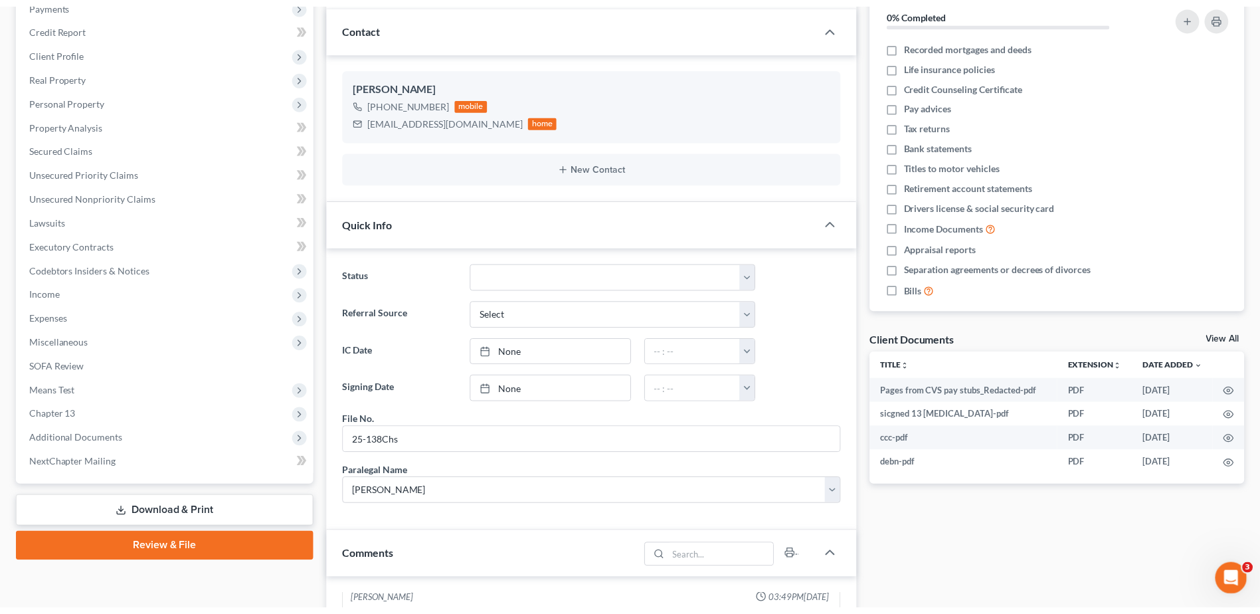
scroll to position [2542, 0]
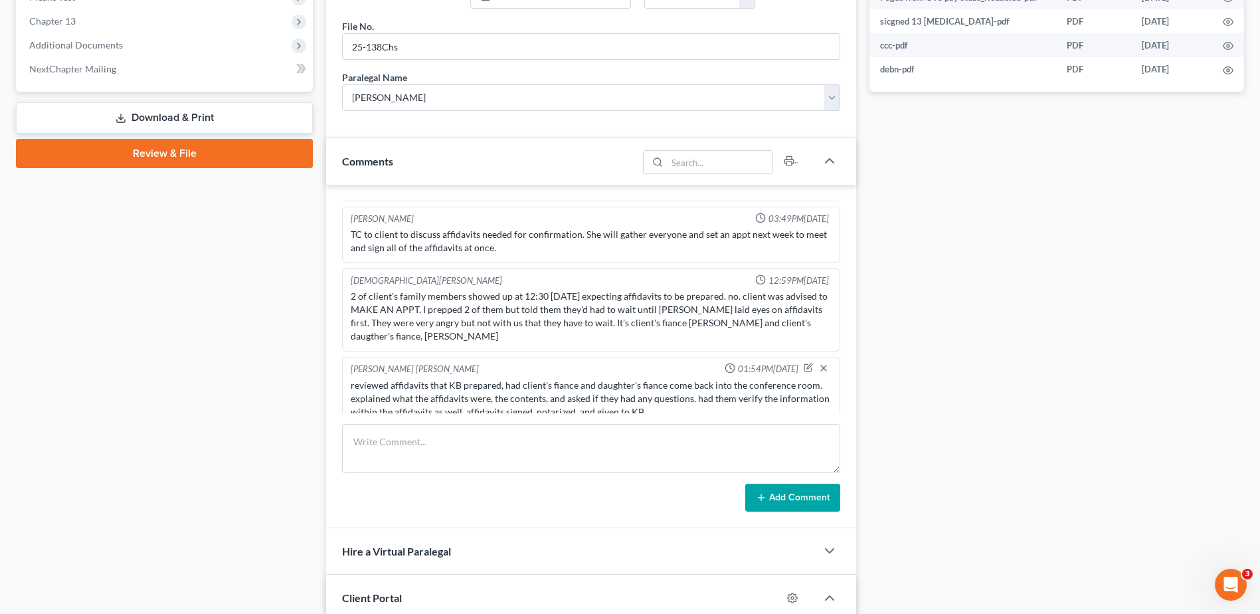
scroll to position [598, 0]
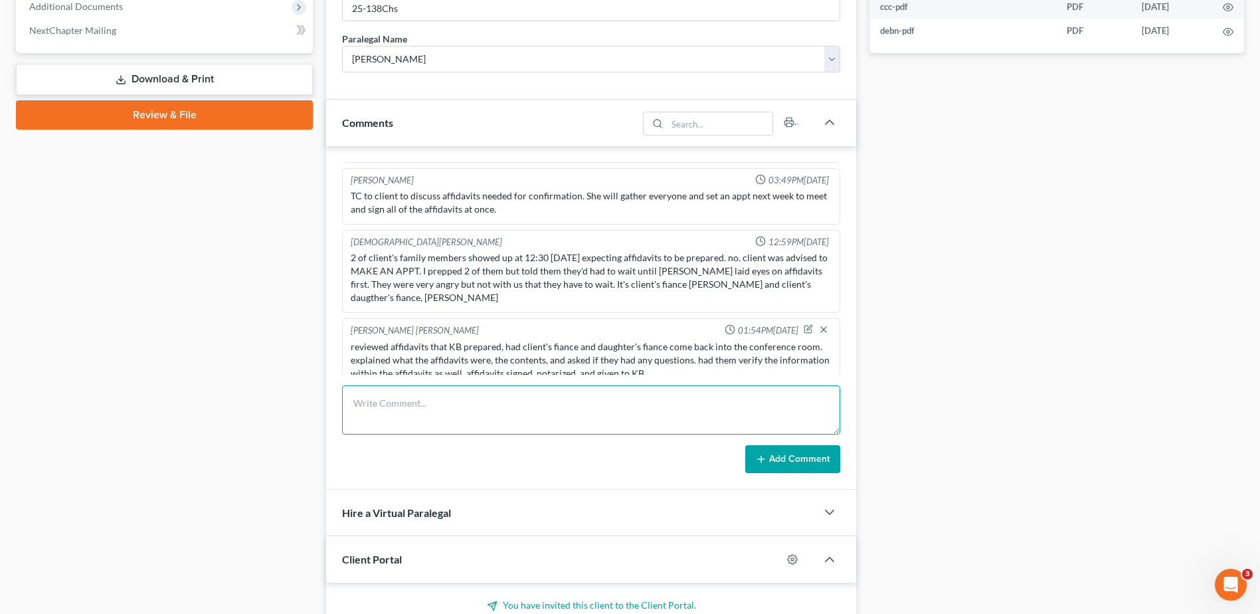
click at [504, 393] on textarea at bounding box center [591, 409] width 498 height 49
click at [725, 408] on textarea "tc to client, the rest of her family members will be here at 3:30 PM [DATE] aft…" at bounding box center [591, 409] width 498 height 49
type textarea "tc to client, the rest of her family members will be here at 3:30 PM [DATE] aft…"
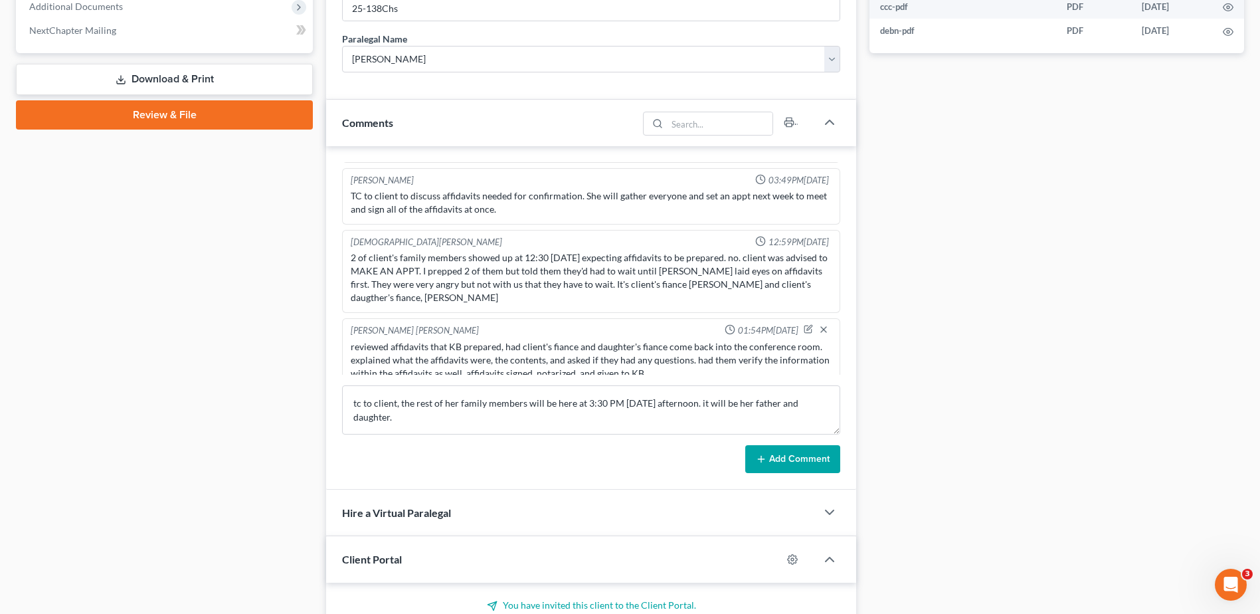
click at [776, 464] on button "Add Comment" at bounding box center [792, 459] width 95 height 28
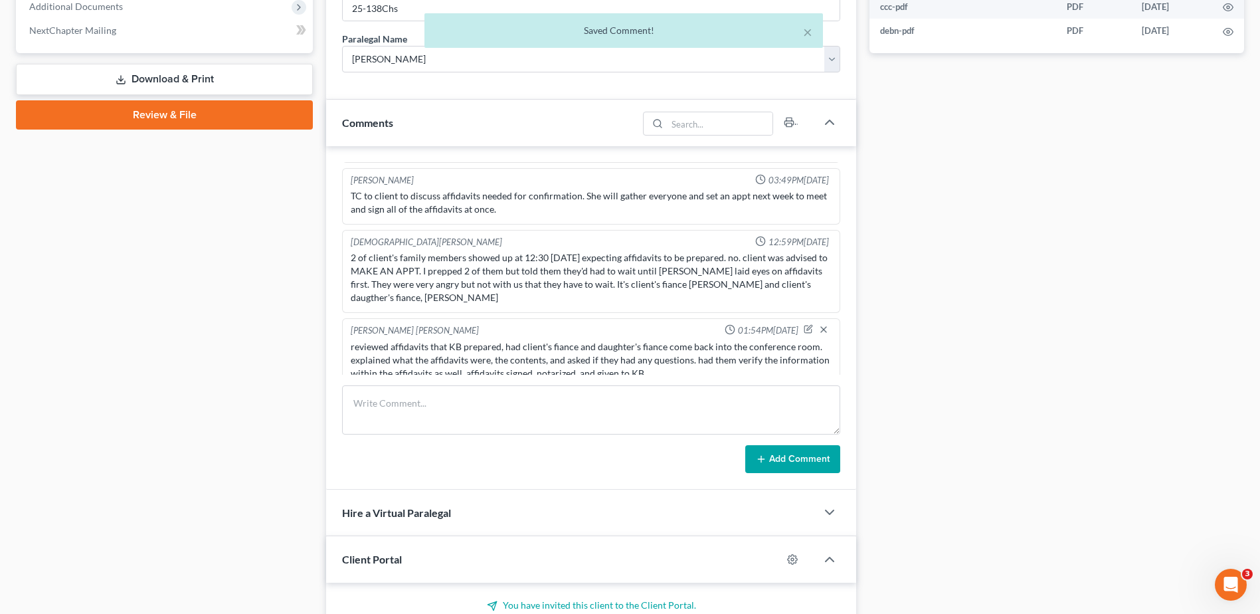
scroll to position [1024, 0]
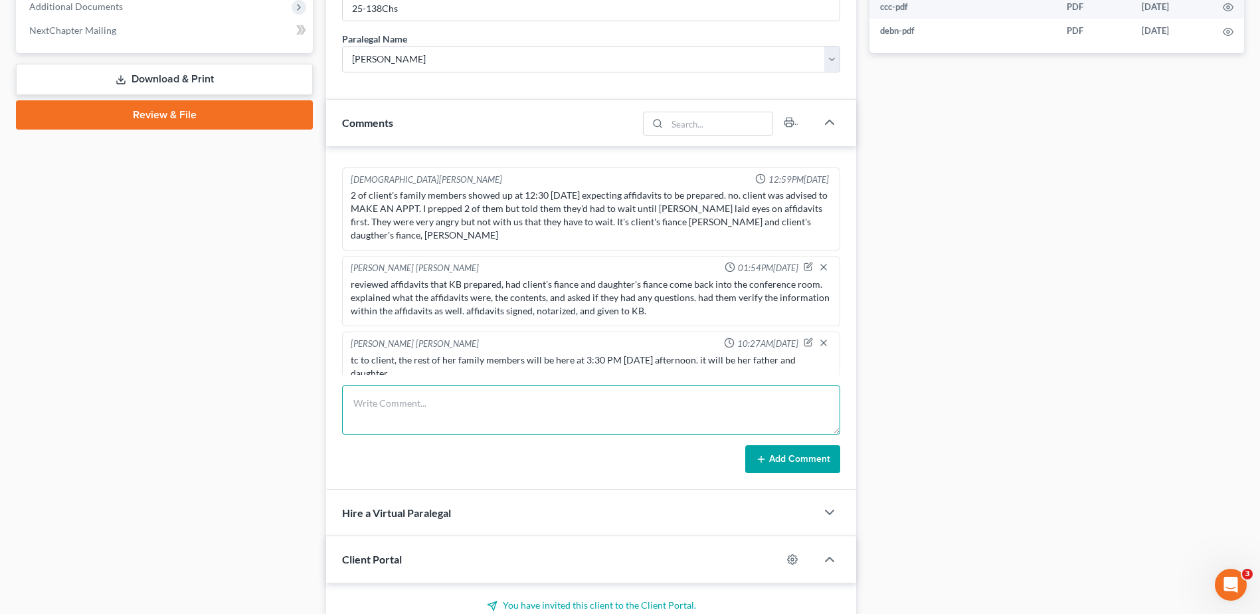
click at [470, 404] on textarea at bounding box center [591, 409] width 498 height 49
click at [804, 337] on button "button" at bounding box center [808, 342] width 9 height 10
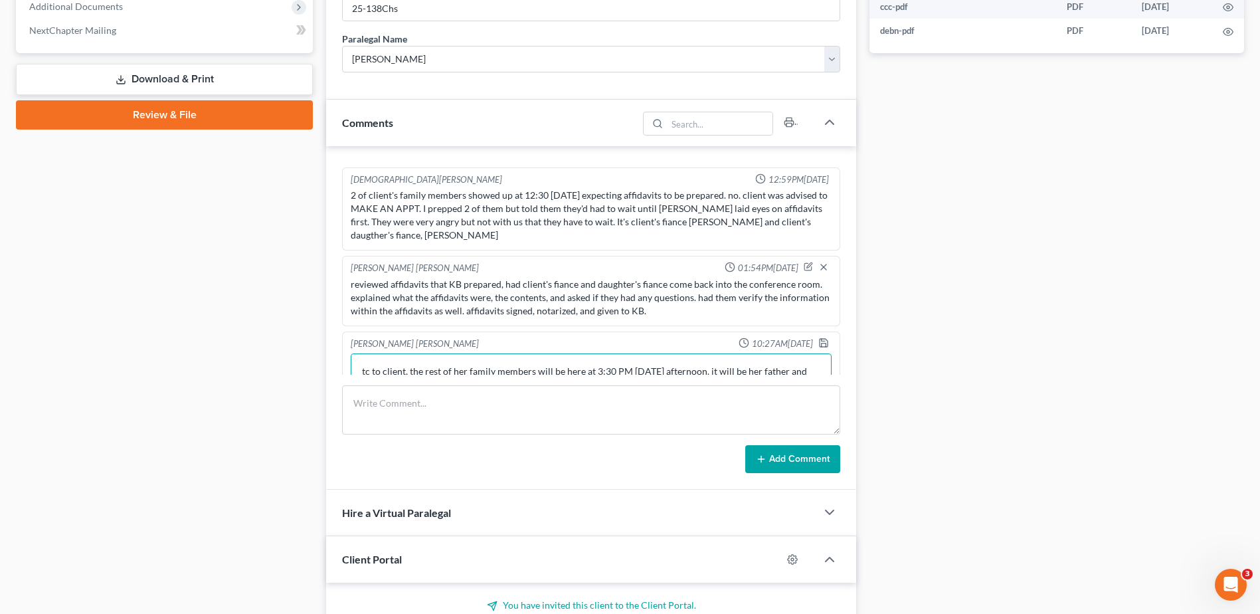
click at [428, 368] on textarea "tc to client, the rest of her family members will be here at 3:30 PM [DATE] aft…" at bounding box center [591, 377] width 481 height 49
type textarea "tc to client, the rest of her family members will be here at 3:30 PM [DATE] aft…"
click at [818, 335] on icon "button" at bounding box center [823, 340] width 11 height 11
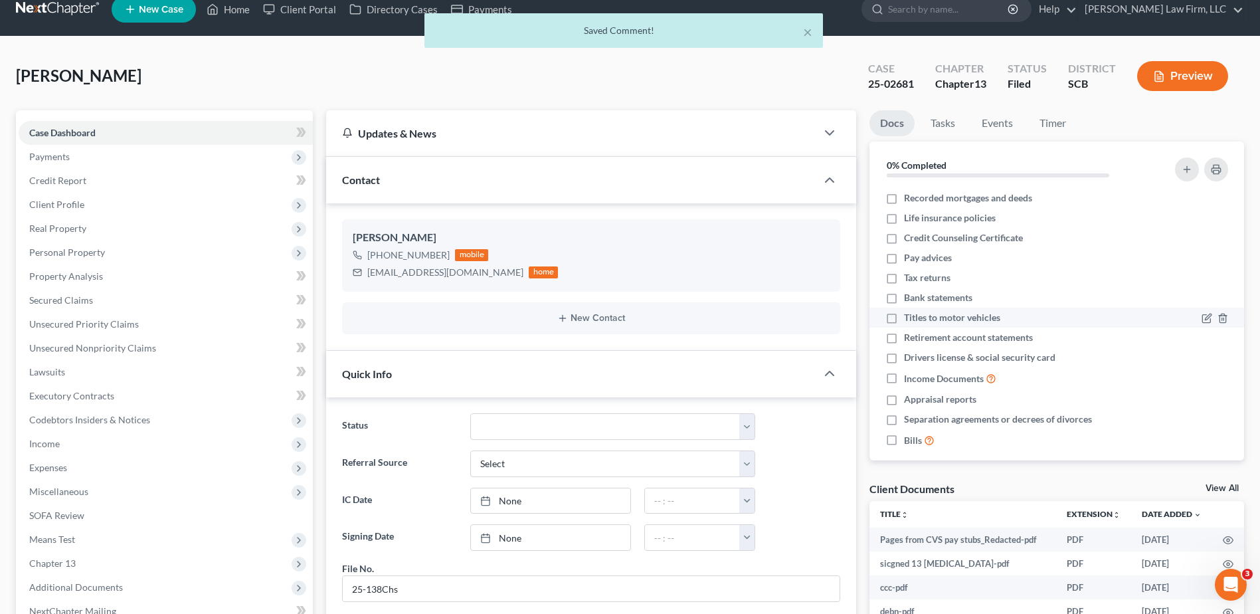
scroll to position [0, 0]
